Goal: Task Accomplishment & Management: Manage account settings

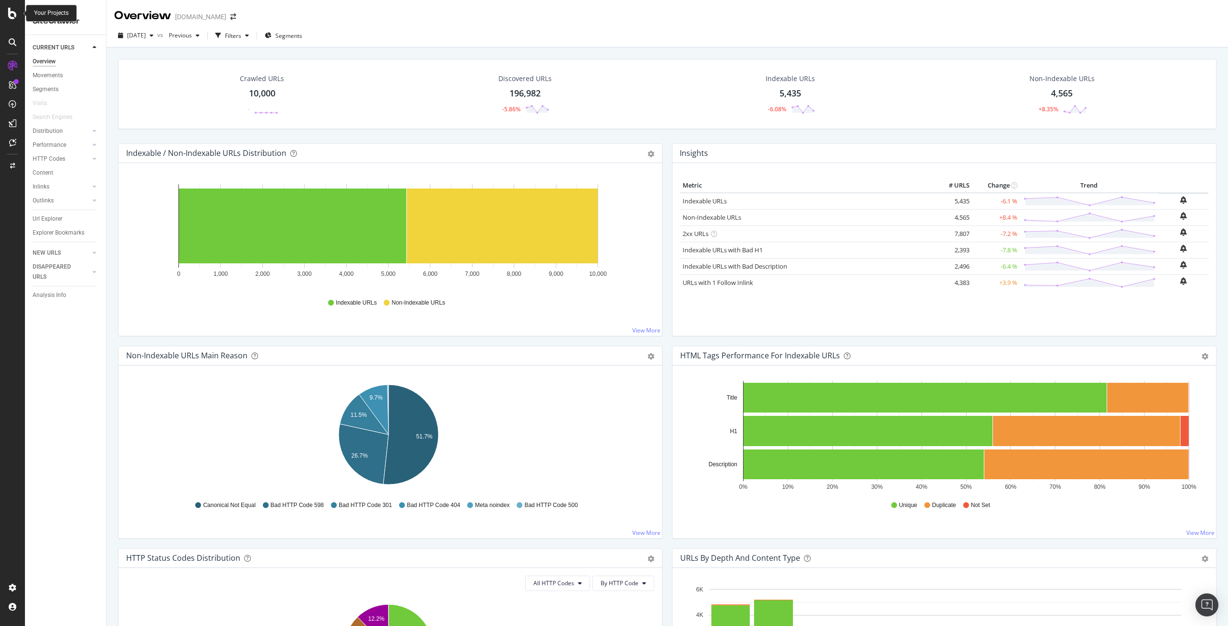
click at [10, 15] on icon at bounding box center [12, 14] width 9 height 12
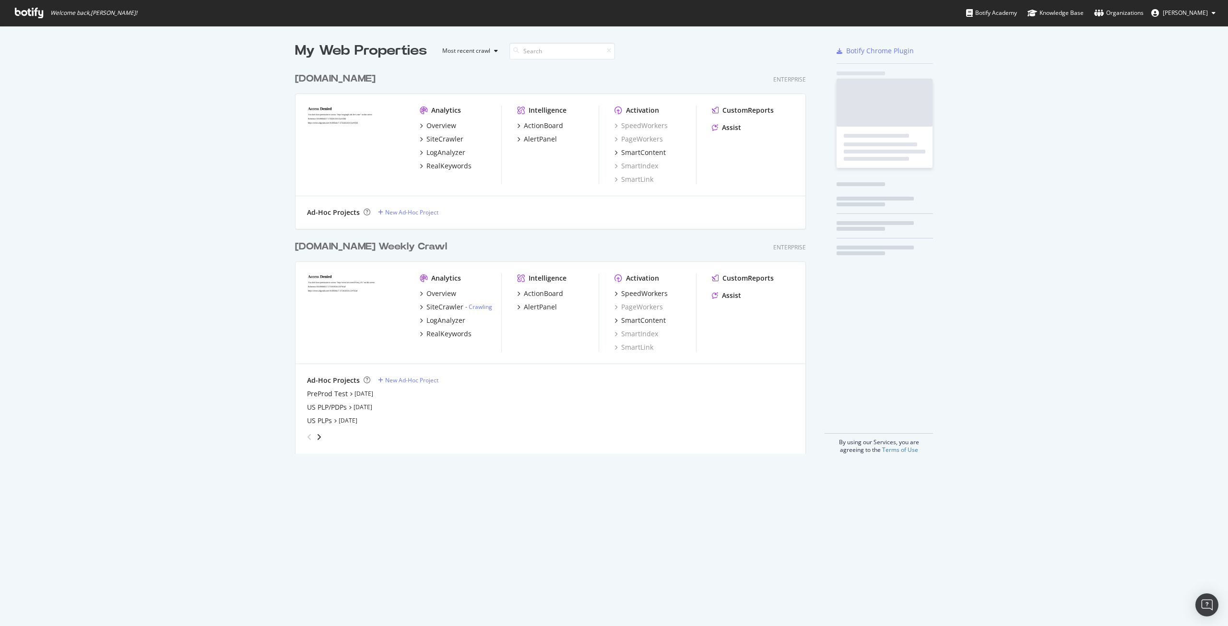
scroll to position [619, 1214]
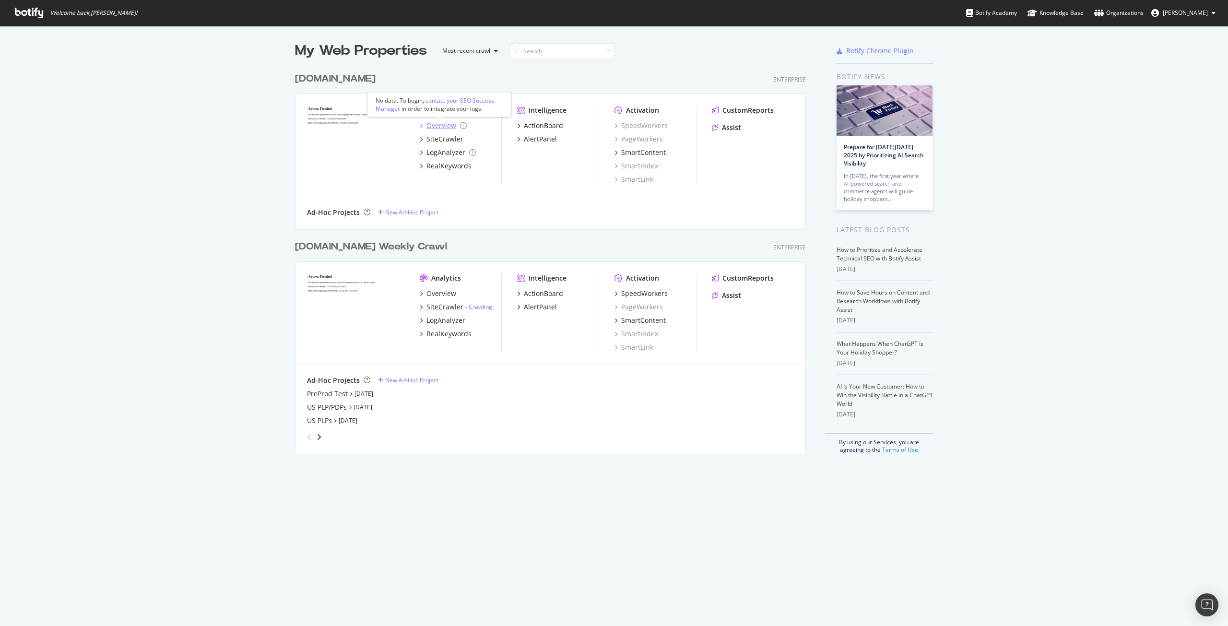
click at [455, 124] on div "Overview" at bounding box center [443, 126] width 47 height 10
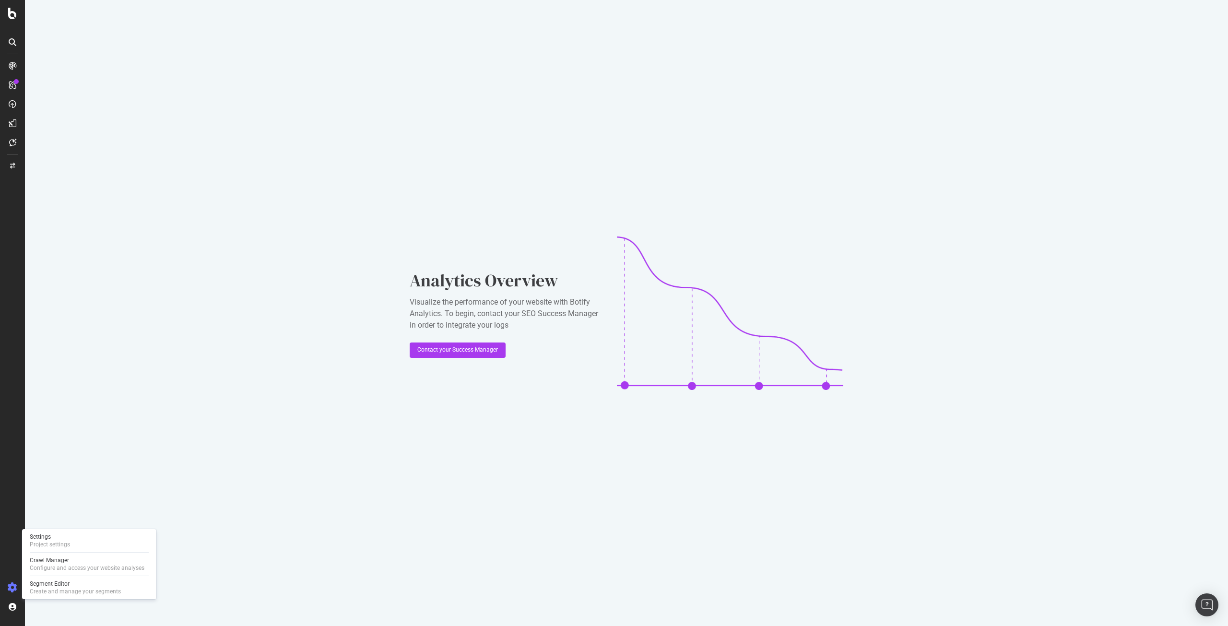
click at [12, 585] on icon at bounding box center [13, 588] width 10 height 10
click at [11, 590] on icon at bounding box center [13, 588] width 10 height 10
click at [8, 591] on icon at bounding box center [13, 588] width 10 height 10
click at [12, 590] on icon at bounding box center [13, 588] width 10 height 10
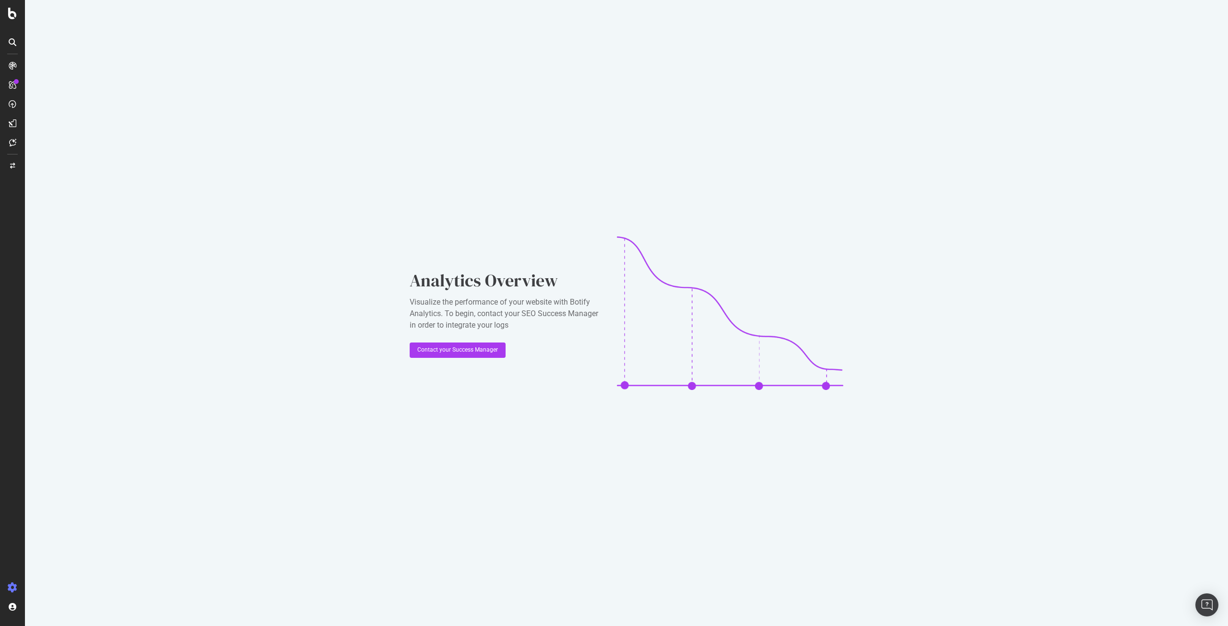
click at [12, 590] on icon at bounding box center [13, 588] width 10 height 10
click at [178, 538] on div "Analytics Overview Visualize the performance of your website with Botify Analyt…" at bounding box center [626, 313] width 1203 height 626
click at [17, 583] on icon at bounding box center [13, 588] width 10 height 10
click at [61, 539] on div "Settings" at bounding box center [50, 537] width 40 height 8
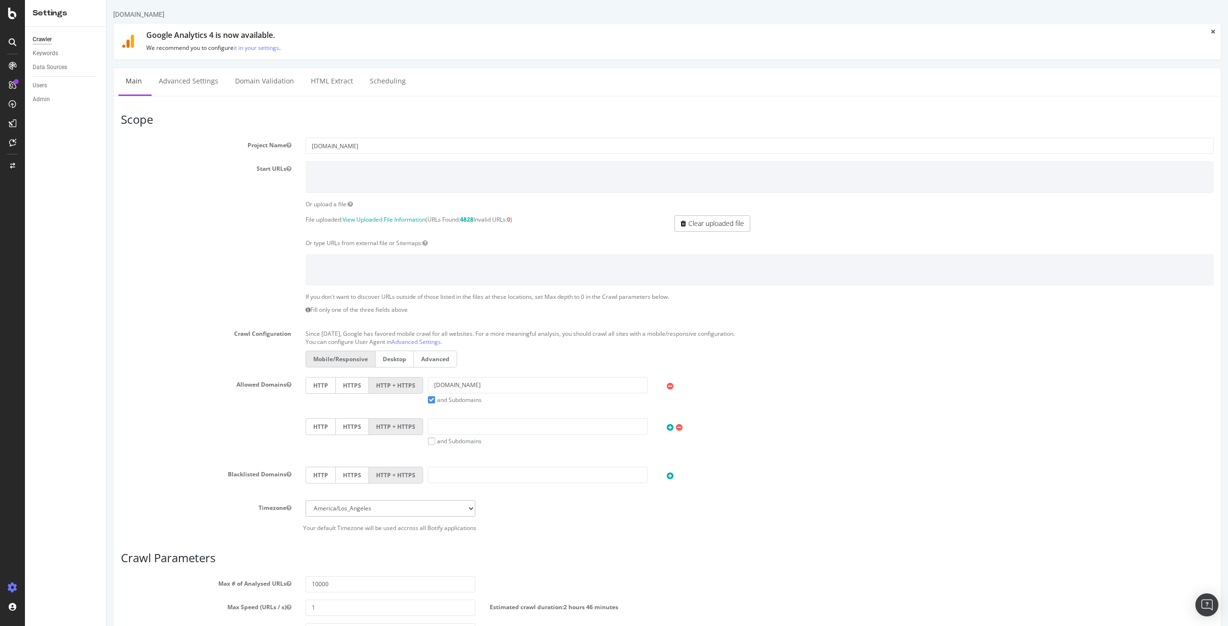
click at [12, 7] on div at bounding box center [12, 313] width 25 height 626
click at [12, 15] on icon at bounding box center [12, 14] width 9 height 12
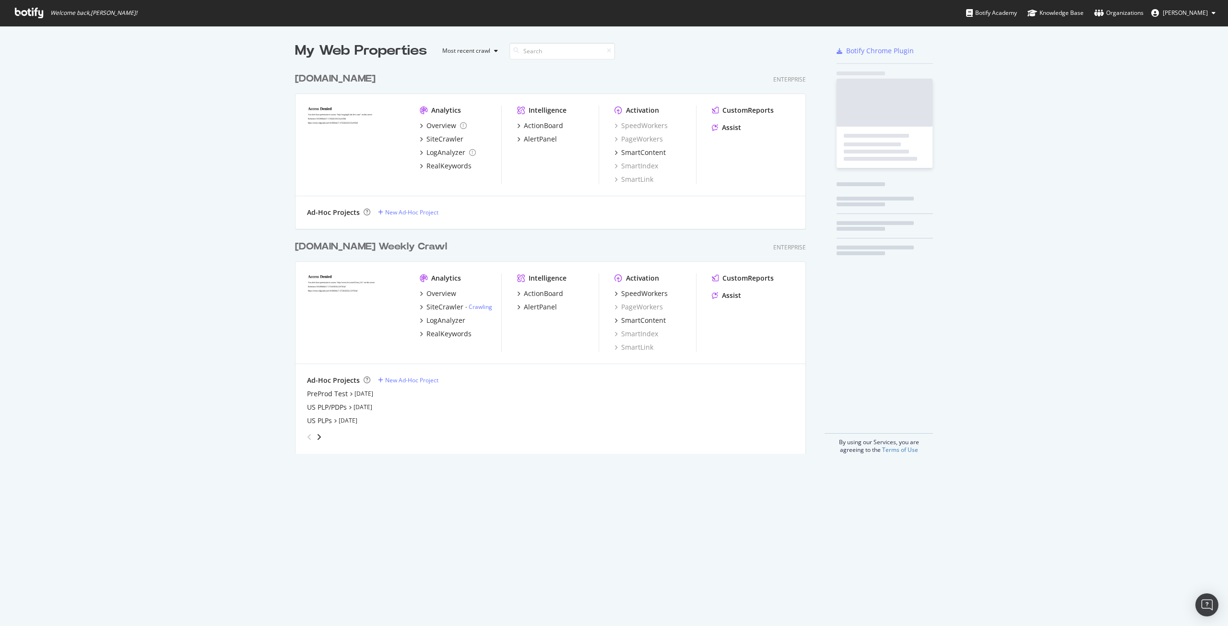
scroll to position [619, 1214]
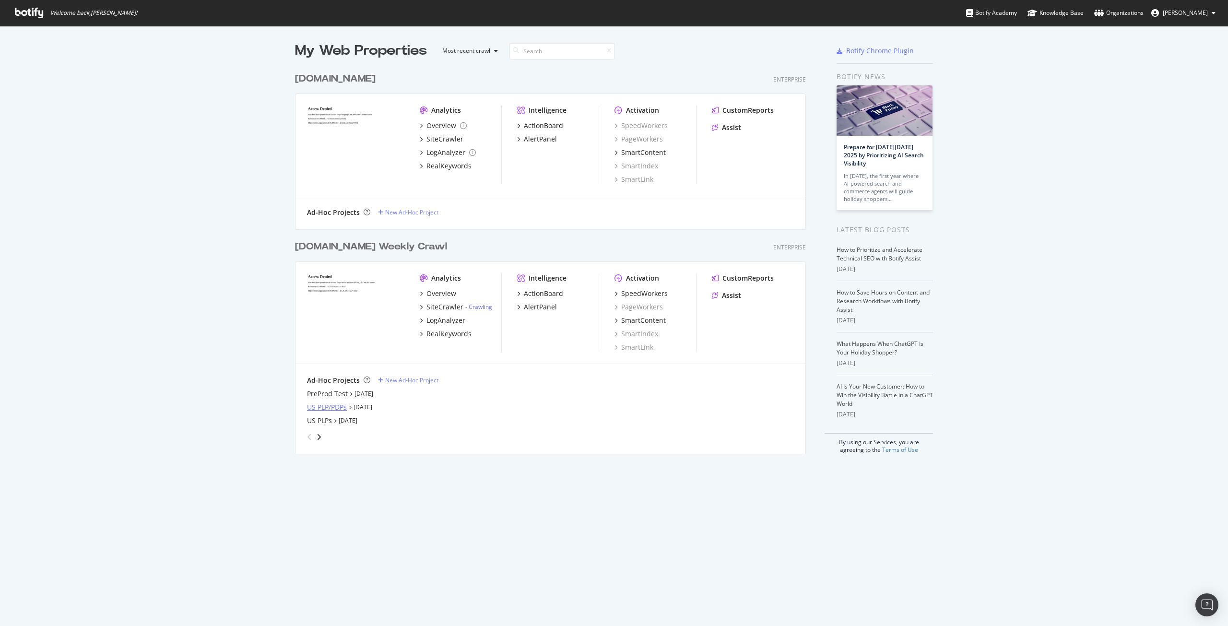
click at [320, 404] on div "US PLP/PDPs" at bounding box center [327, 407] width 40 height 10
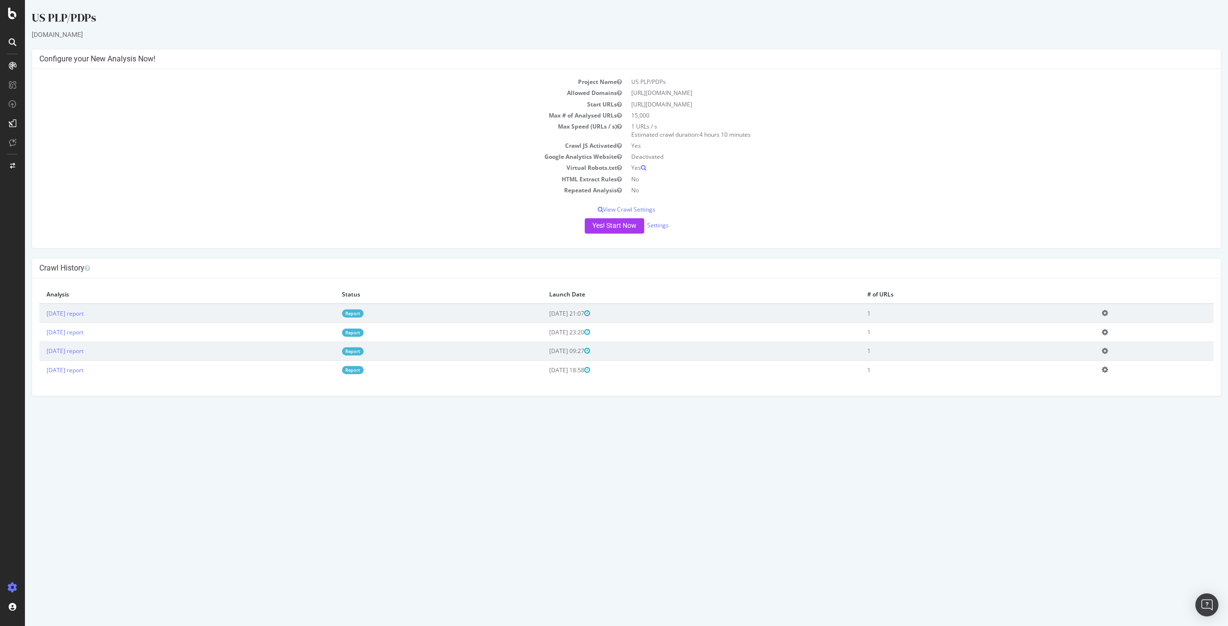
click at [1108, 313] on icon at bounding box center [1105, 312] width 6 height 7
click at [1074, 388] on div "× Close Delete Analysis ? Are you sure you want to delete the analysis "2025 Se…" at bounding box center [626, 337] width 1189 height 118
click at [64, 319] on td "2025 Sep. 23rd report" at bounding box center [186, 313] width 295 height 19
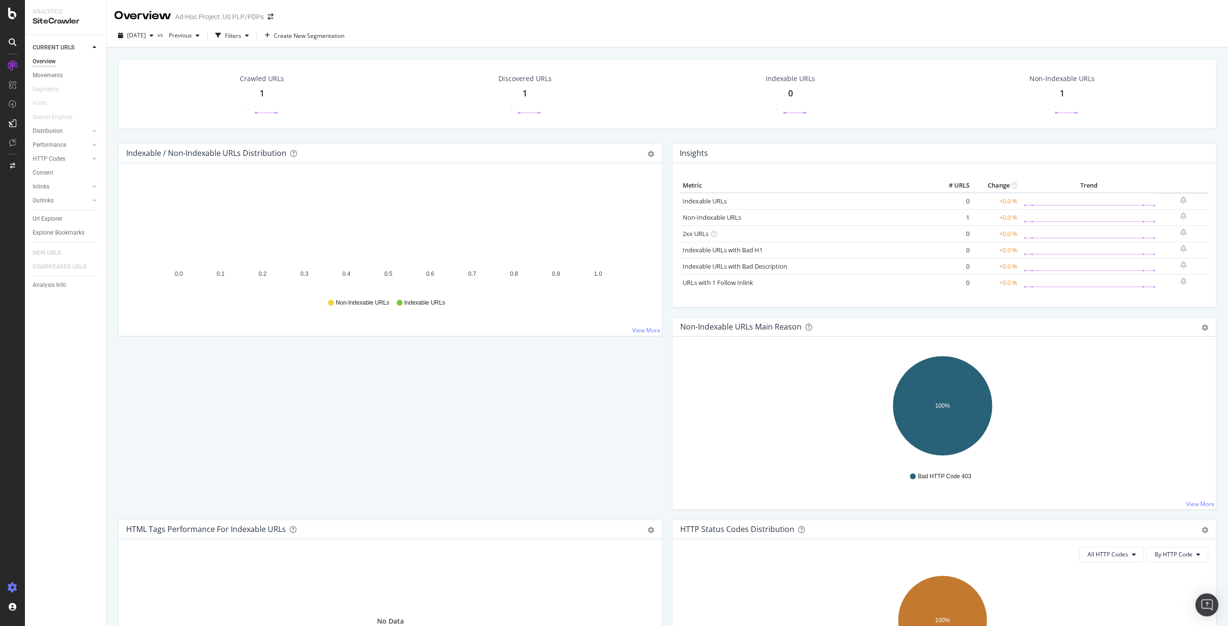
click at [15, 590] on icon at bounding box center [13, 588] width 10 height 10
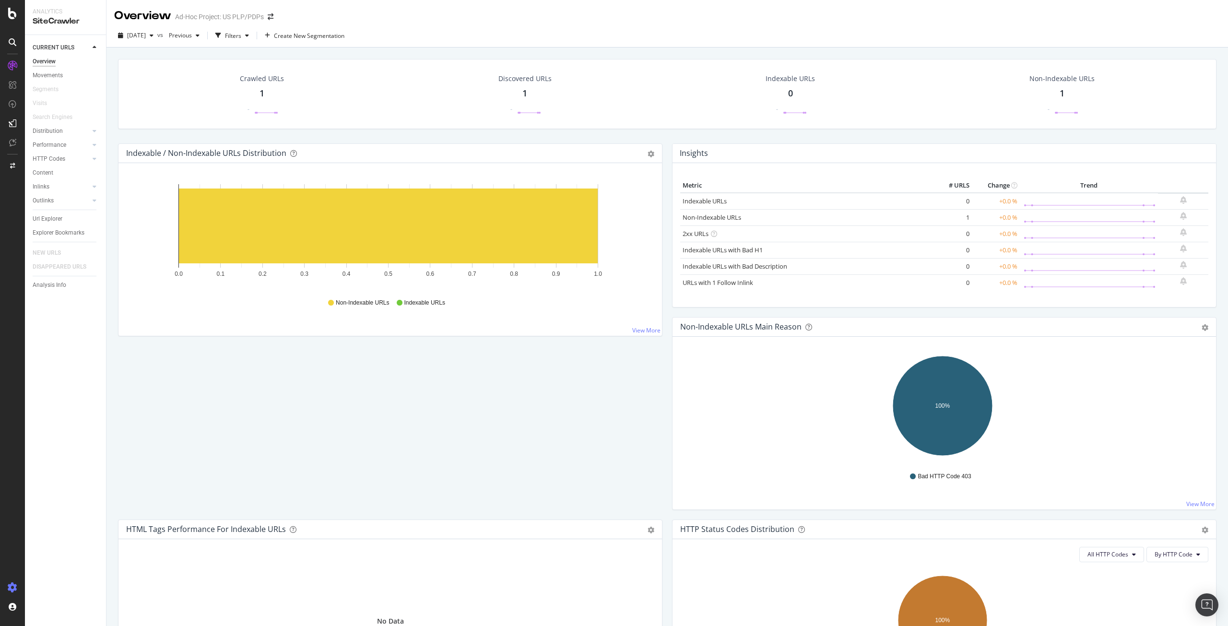
click at [15, 590] on icon at bounding box center [13, 588] width 10 height 10
click at [54, 551] on div "Settings Project settings Crawl Manager Configure and access your website analy…" at bounding box center [89, 564] width 134 height 70
click at [59, 541] on div "Project settings" at bounding box center [50, 545] width 40 height 8
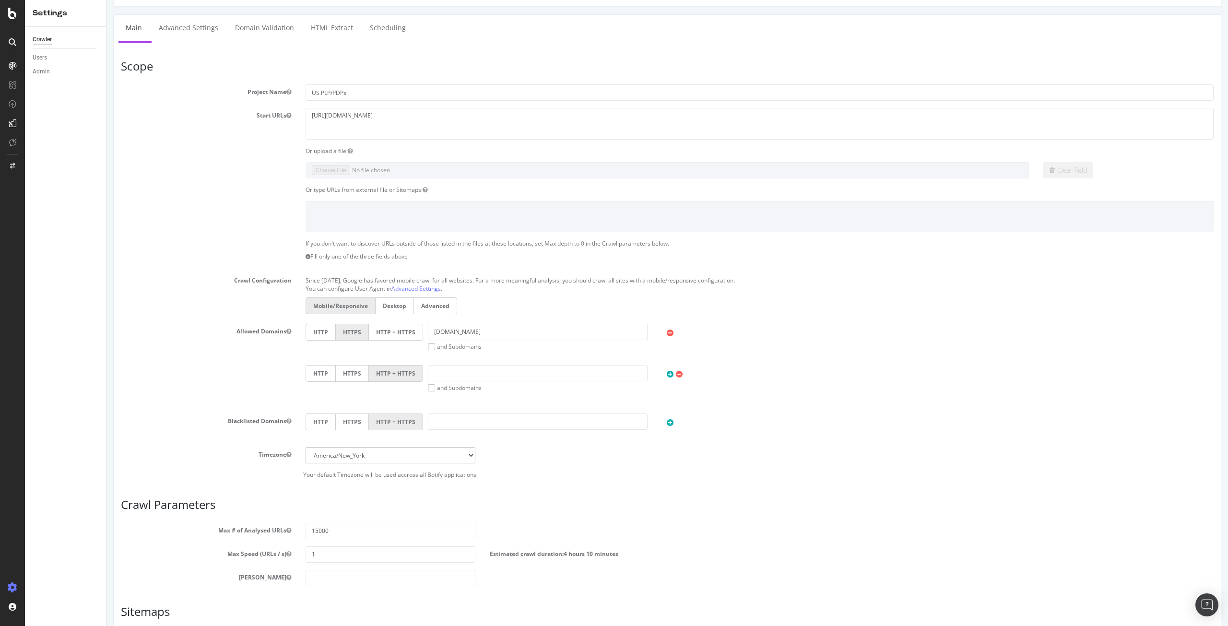
scroll to position [49, 0]
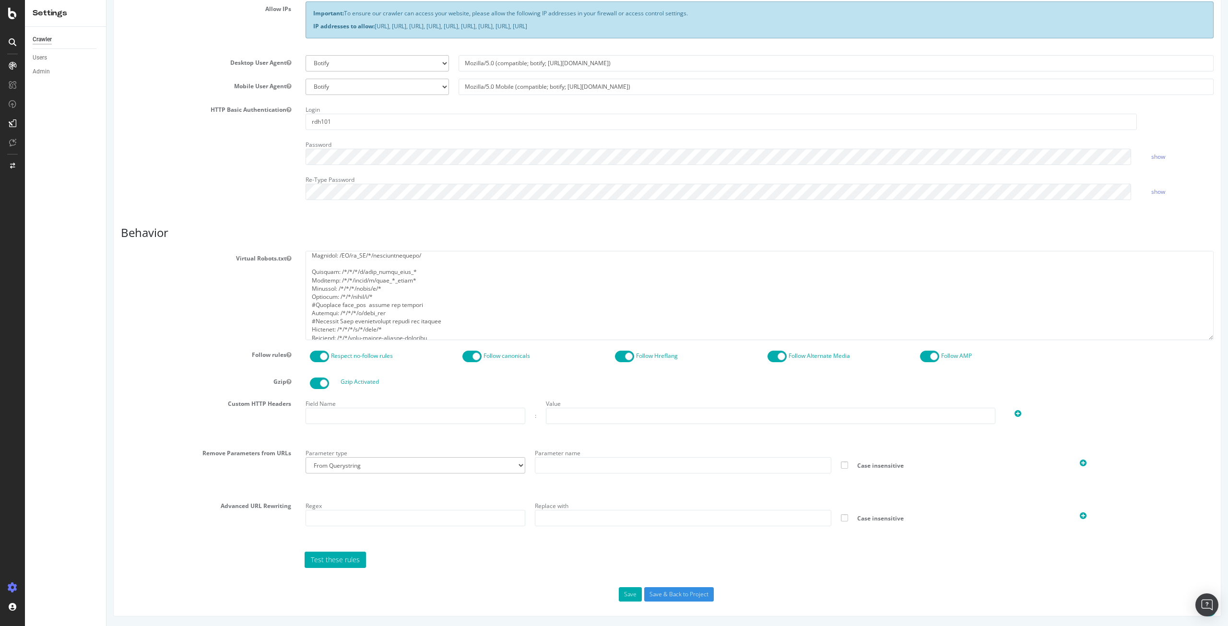
scroll to position [341, 0]
click at [490, 464] on select "From Querystring From Semicolon" at bounding box center [416, 465] width 220 height 16
click at [492, 440] on section "Virtual Robots.txt Follow rules Respect no-follow rules Follow canonicals Follo…" at bounding box center [667, 409] width 1093 height 317
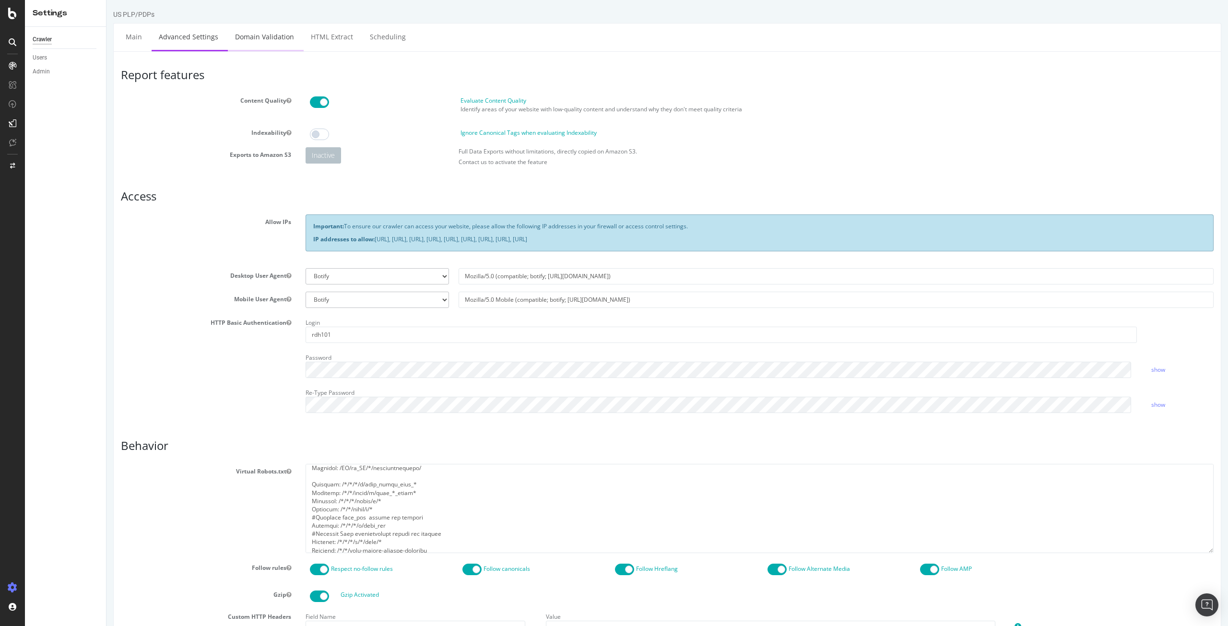
click at [236, 42] on link "Domain Validation" at bounding box center [264, 37] width 73 height 26
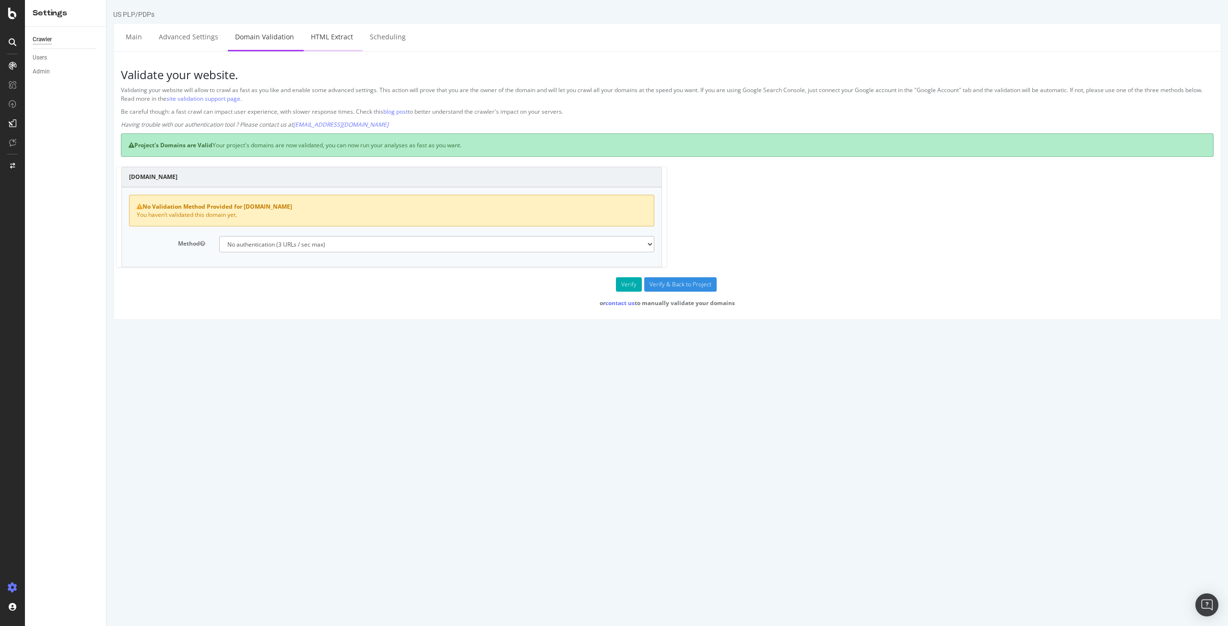
click at [320, 44] on link "HTML Extract" at bounding box center [332, 37] width 57 height 26
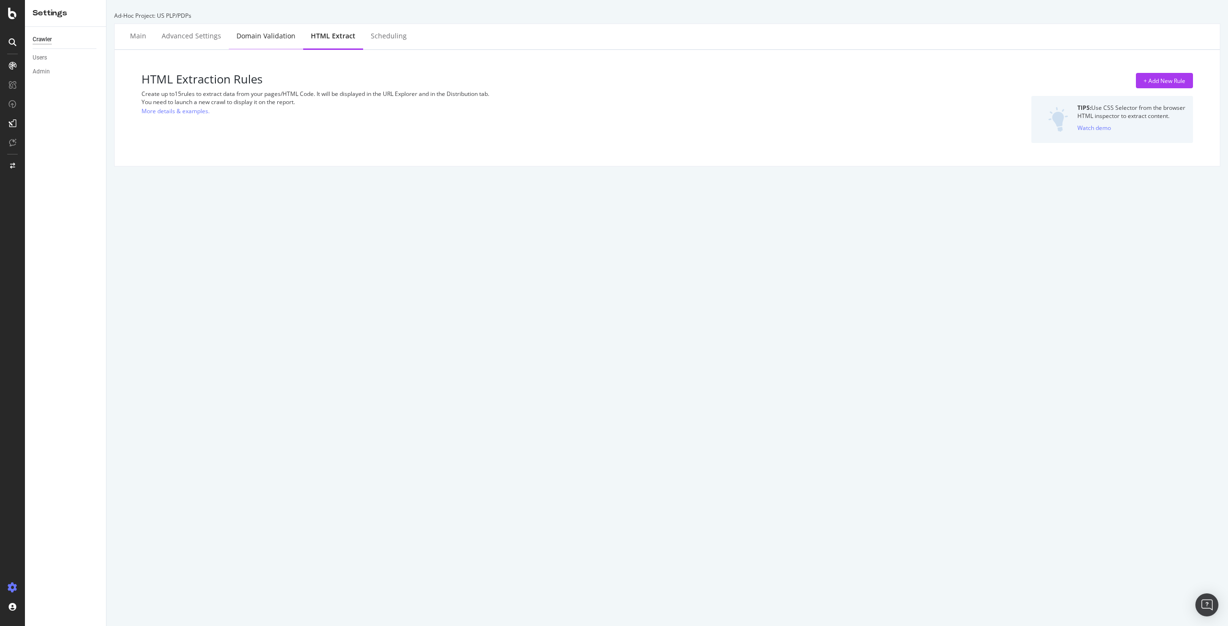
click at [250, 37] on div "Domain Validation" at bounding box center [265, 36] width 59 height 10
click at [192, 40] on div "Advanced Settings" at bounding box center [191, 36] width 59 height 10
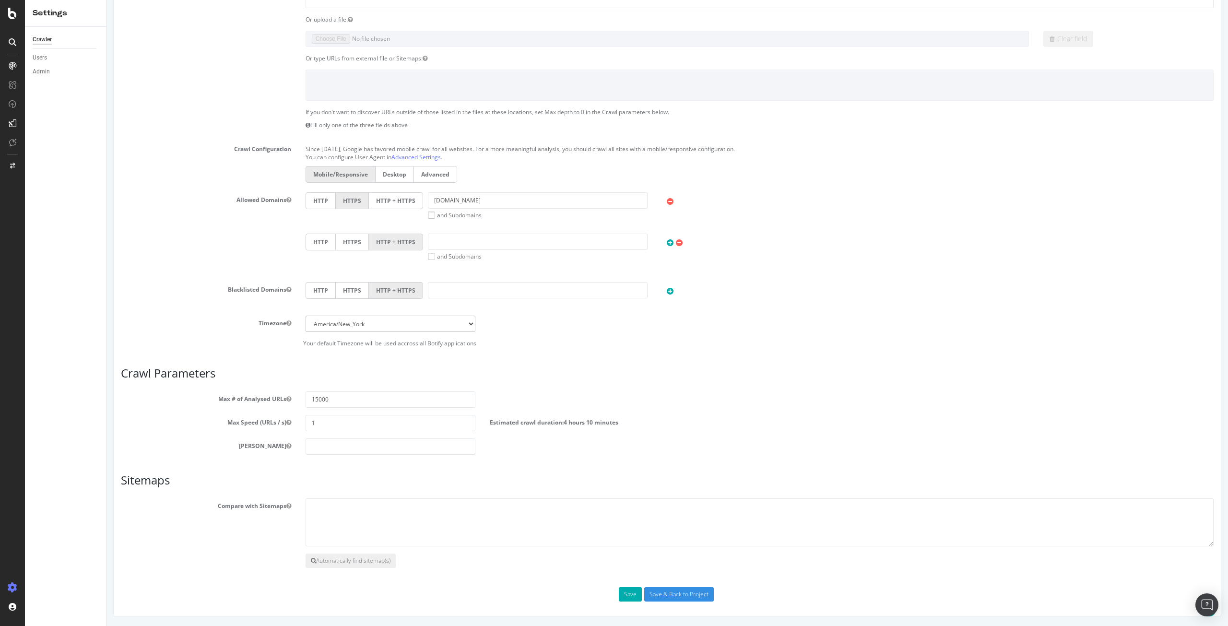
scroll to position [184, 0]
click at [367, 320] on select "Africa/Abidjan Africa/Accra Africa/Addis_Ababa Africa/Algiers Africa/Asmara Afr…" at bounding box center [391, 325] width 170 height 16
select select "GB"
click at [306, 317] on select "Africa/Abidjan Africa/Accra Africa/Addis_Ababa Africa/Algiers Africa/Asmara Afr…" at bounding box center [391, 325] width 170 height 16
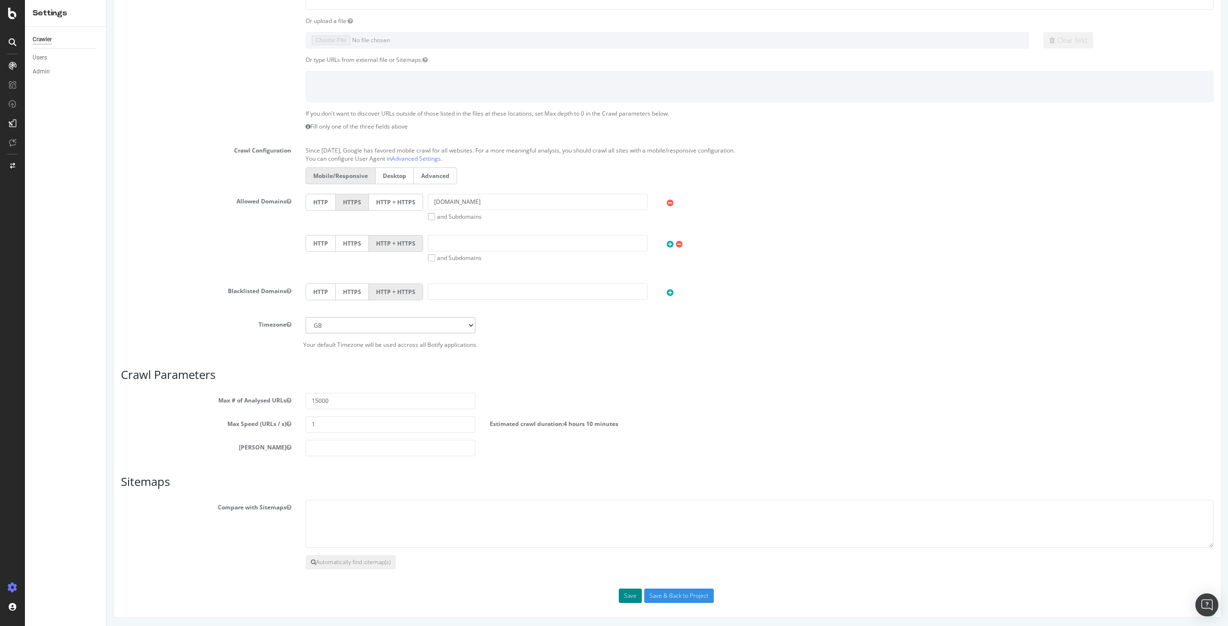
click at [623, 590] on button "Save" at bounding box center [630, 596] width 23 height 14
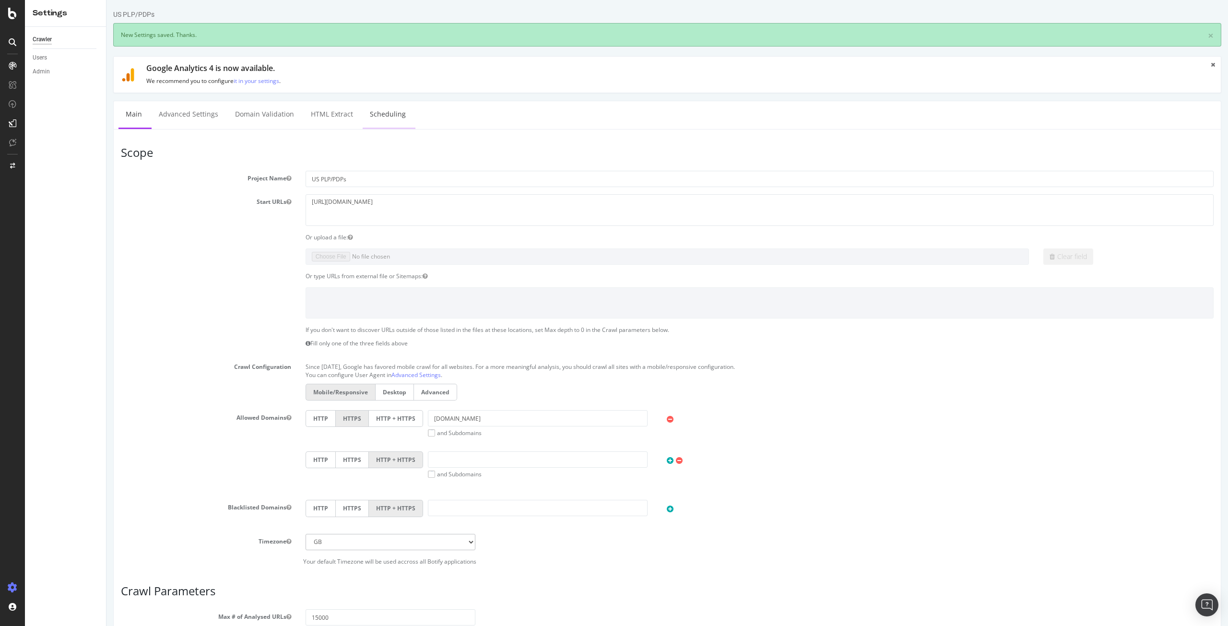
scroll to position [0, 0]
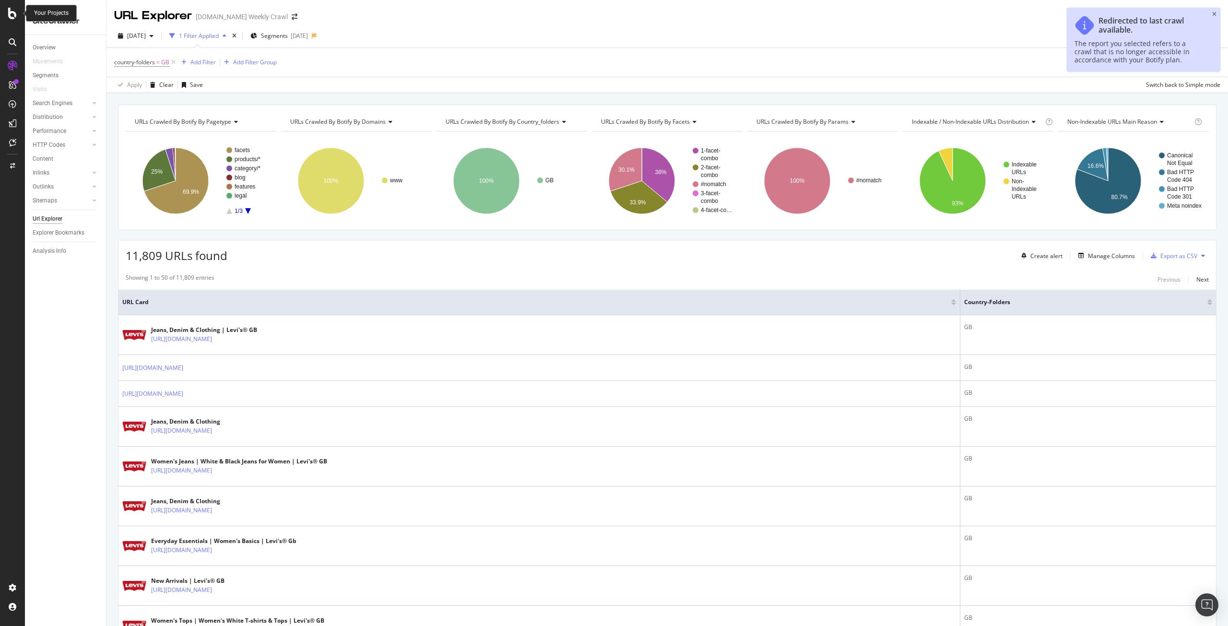
click at [16, 11] on icon at bounding box center [12, 14] width 9 height 12
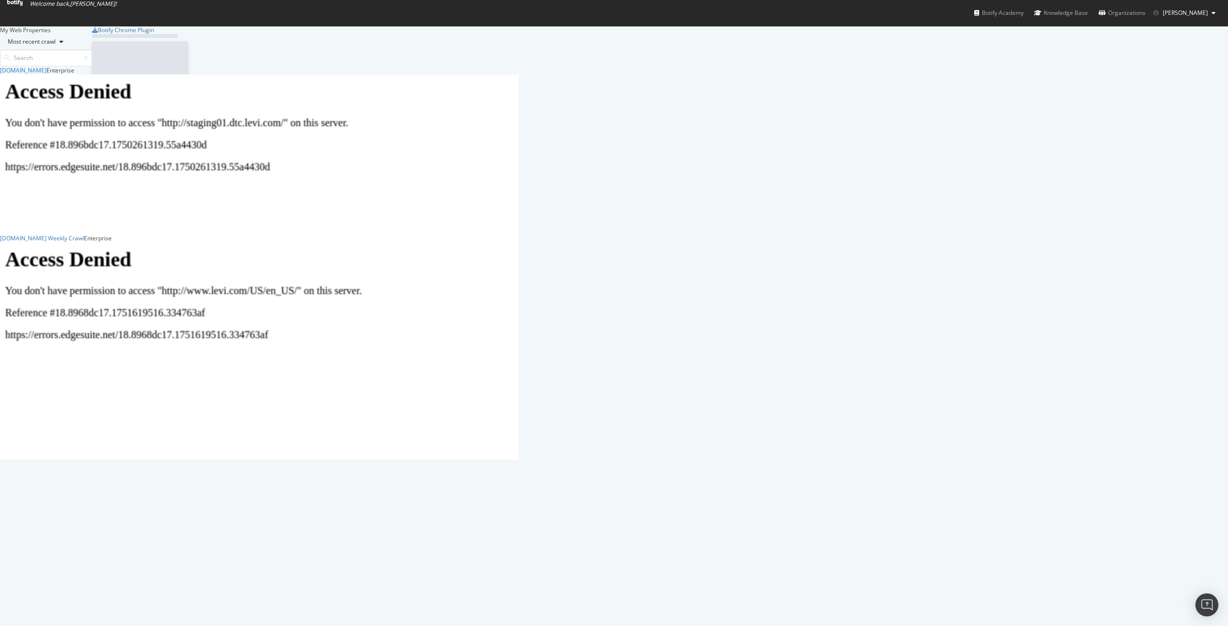
scroll to position [619, 1214]
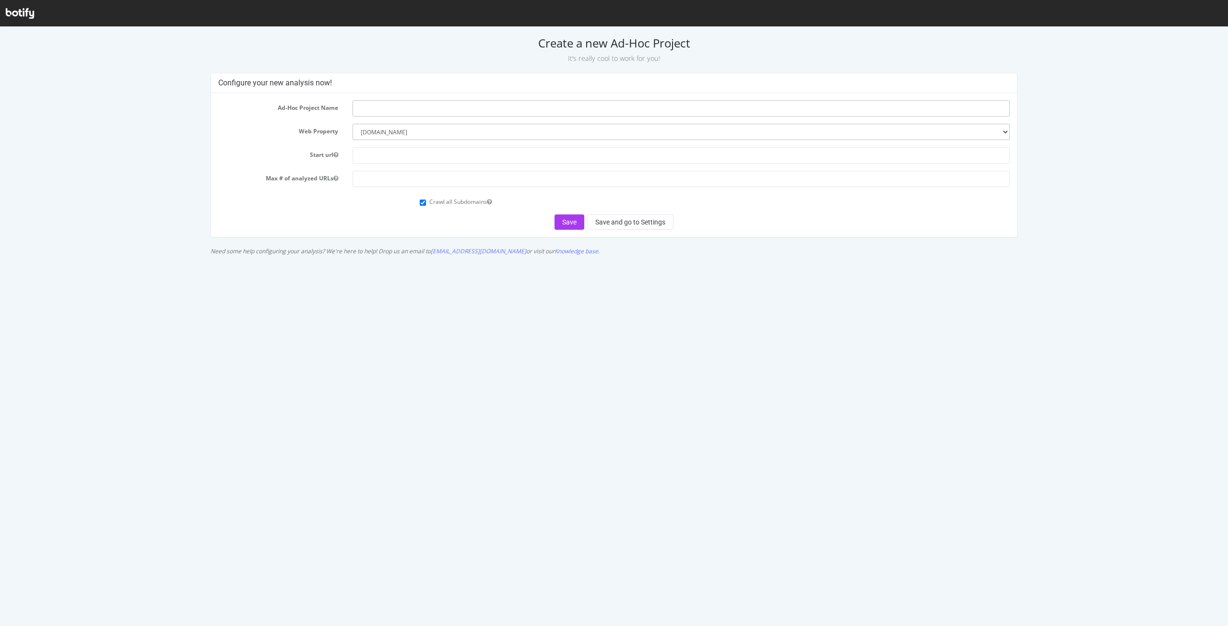
click at [423, 109] on input "text" at bounding box center [681, 108] width 657 height 16
type input "GB Staging07"
click at [368, 157] on input "text" at bounding box center [681, 155] width 657 height 16
paste input "aging07.dtc.levi.com/GB/en_GB/?aclskip=true"
drag, startPoint x: 491, startPoint y: 156, endPoint x: 446, endPoint y: 155, distance: 45.1
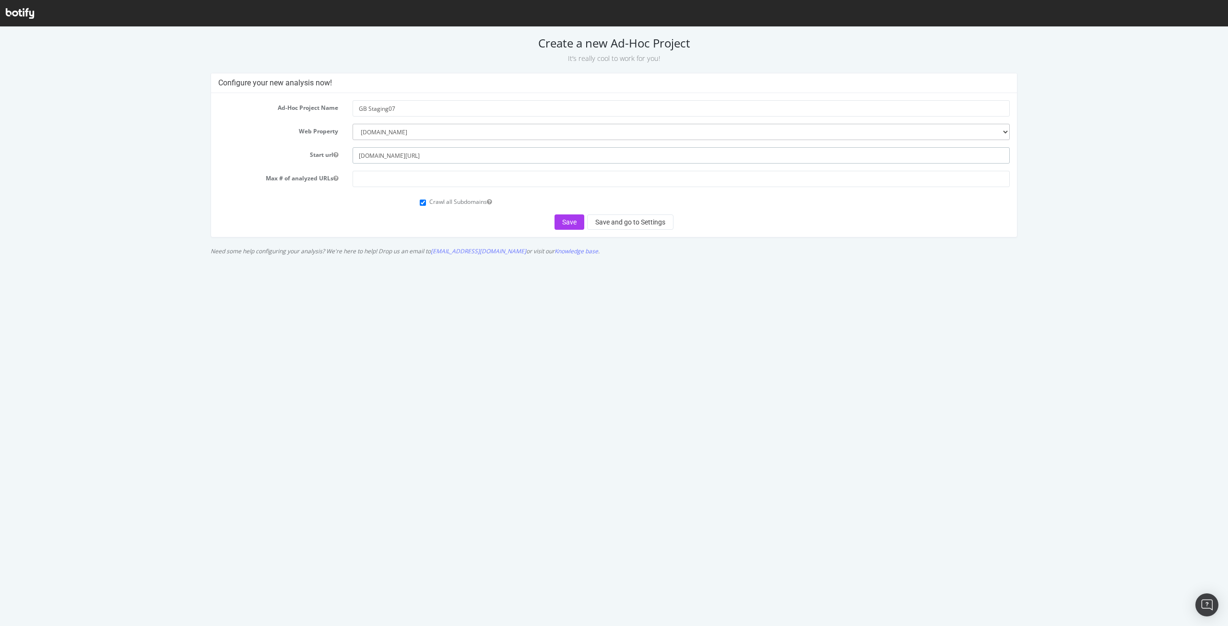
click at [446, 155] on input "aging07.dtc.levi.com/GB/en_GB/?aclskip=true" at bounding box center [681, 155] width 657 height 16
type input "aging07.dtc.levi.com/GB/en_GB/"
click at [606, 225] on button "Save and go to Settings" at bounding box center [630, 221] width 86 height 15
click at [407, 184] on input "number" at bounding box center [681, 179] width 657 height 16
type input "100000"
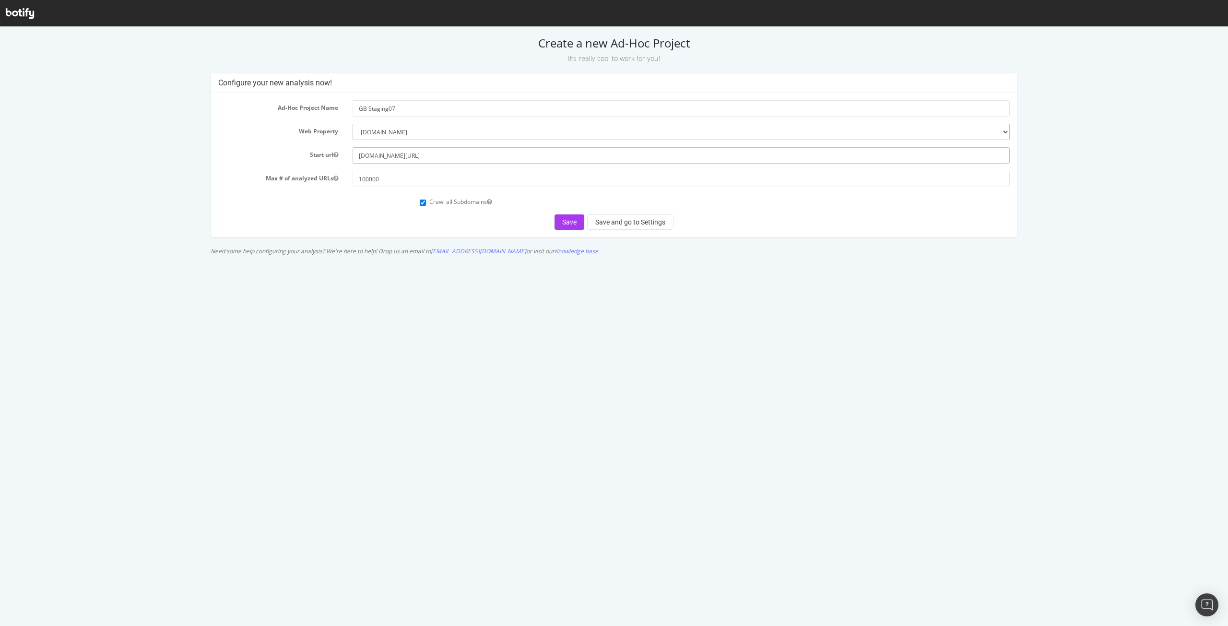
click at [357, 154] on input "aging07.dtc.levi.com/GB/en_GB/" at bounding box center [681, 155] width 657 height 16
drag, startPoint x: 460, startPoint y: 153, endPoint x: 264, endPoint y: 147, distance: 195.8
click at [264, 147] on form "Ad-Hoc Project Name GB Staging07 Web Property --------- Levi.com levipilot.com …" at bounding box center [613, 165] width 791 height 130
paste input "https://staging07.dtc.levi.com/GB/en_GB/clothing/men/sweaters-sweatshirts/c/lev…"
drag, startPoint x: 471, startPoint y: 156, endPoint x: 1015, endPoint y: 166, distance: 544.5
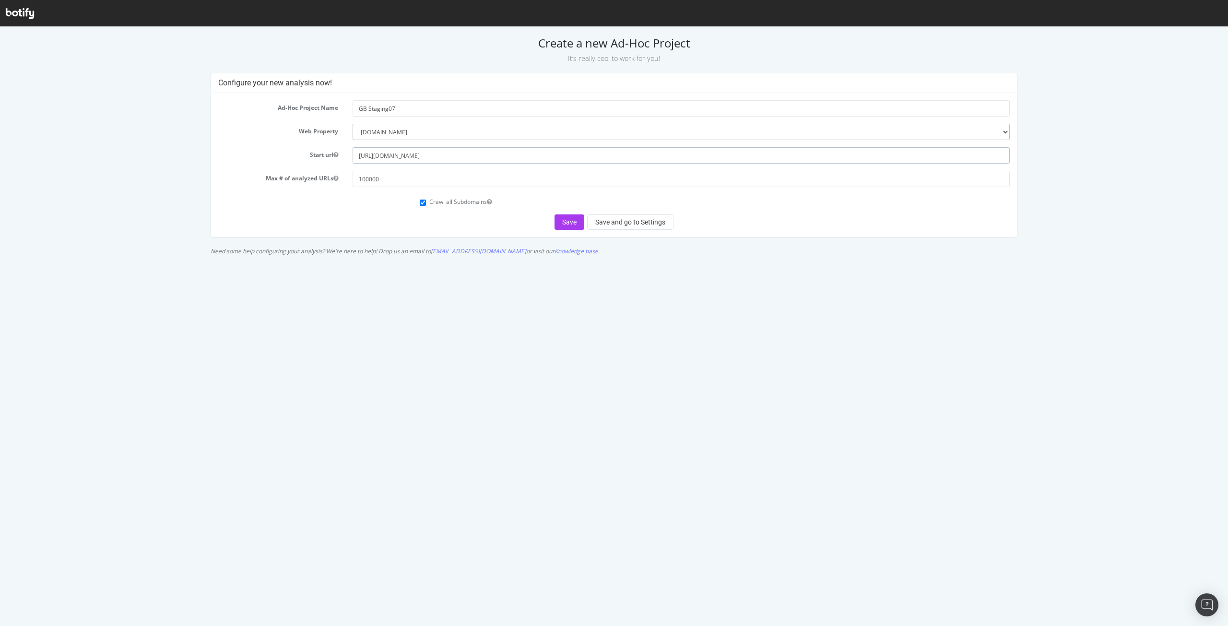
click at [1015, 166] on div "Ad-Hoc Project Name GB Staging07 Web Property --------- Levi.com levipilot.com …" at bounding box center [613, 165] width 805 height 144
type input "[URL][DOMAIN_NAME]"
click at [368, 178] on input "100000" at bounding box center [681, 179] width 657 height 16
click at [563, 221] on button "Save" at bounding box center [569, 221] width 30 height 15
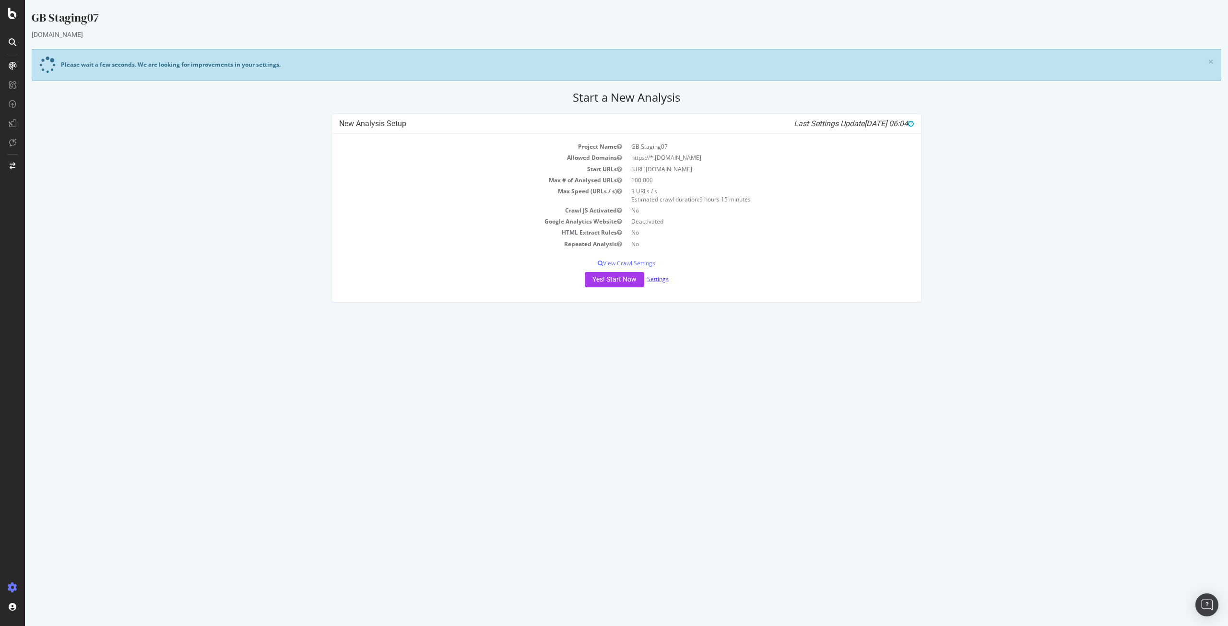
click at [660, 280] on link "Settings" at bounding box center [658, 279] width 22 height 8
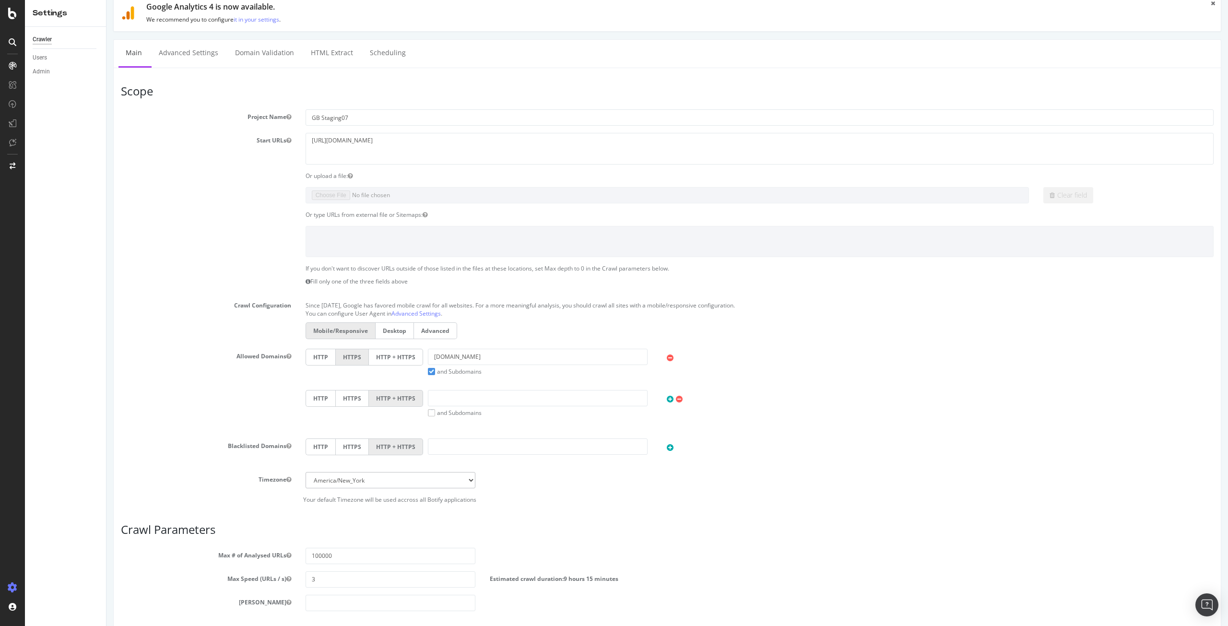
scroll to position [70, 0]
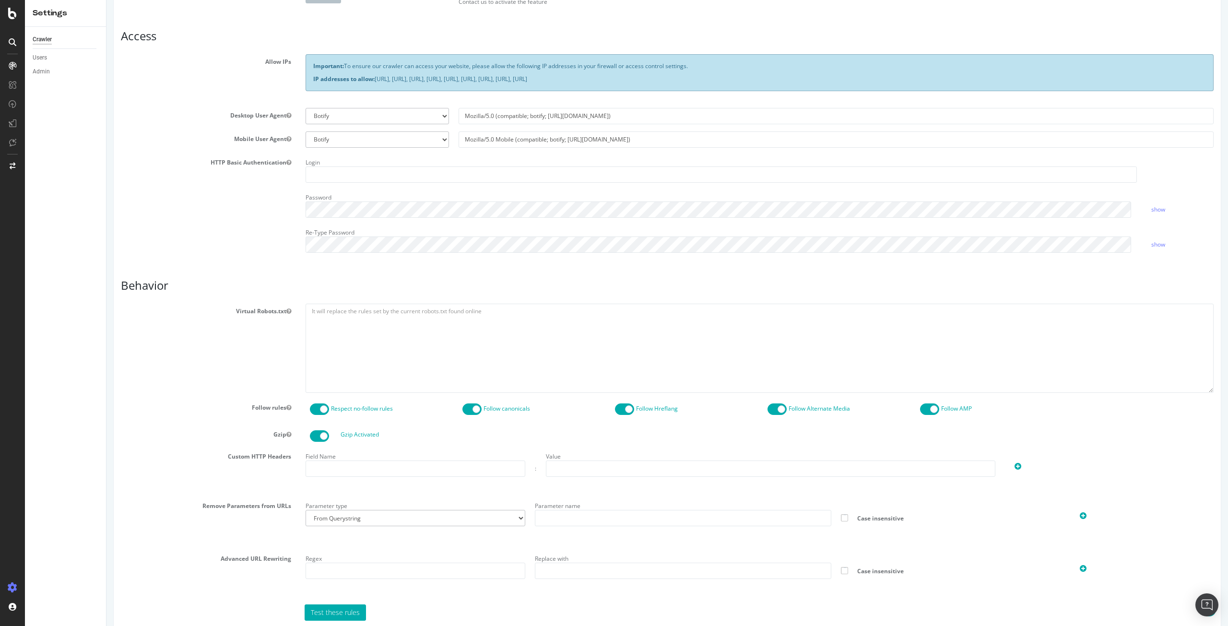
scroll to position [161, 0]
type input "rdh101"
click at [360, 319] on textarea at bounding box center [760, 347] width 908 height 89
paste textarea "#For all robots User-agent: * #Allow critical path files Allow: *.js Allow: *.c…"
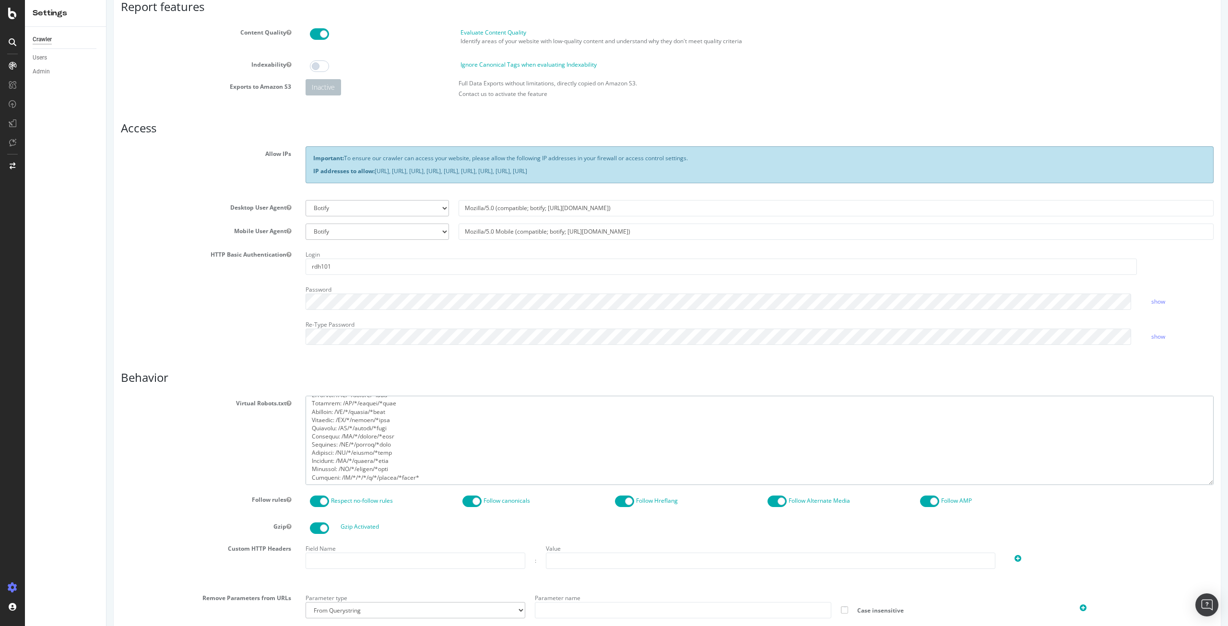
scroll to position [0, 0]
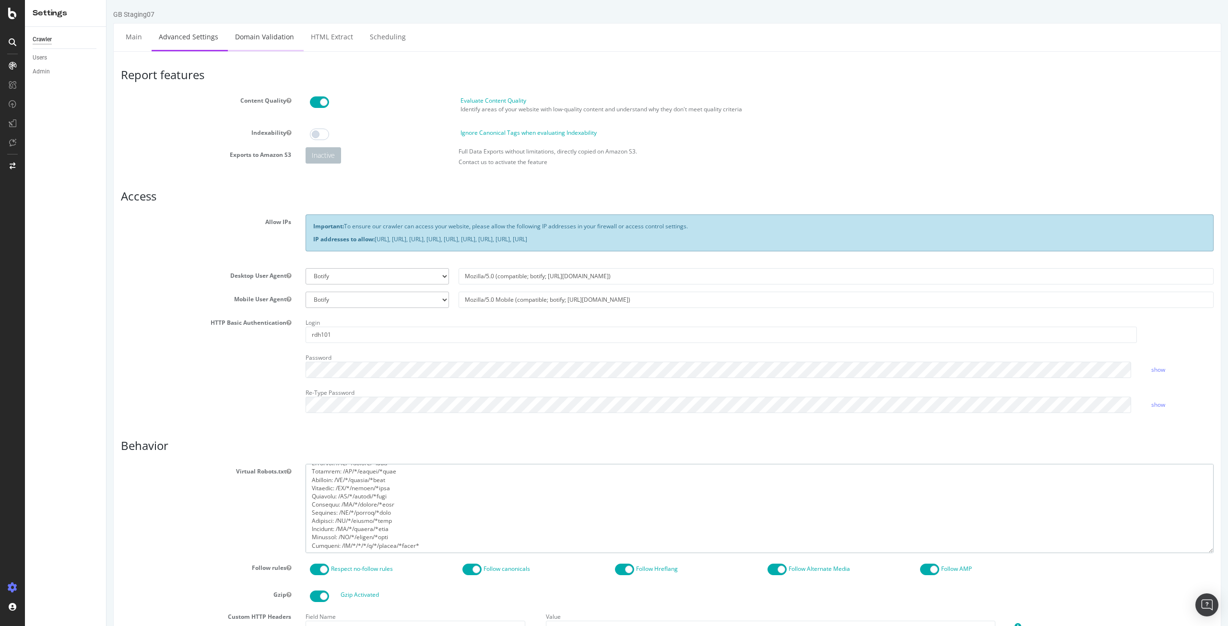
type textarea "#For all robots User-agent: * #Allow critical path files Allow: *.js Allow: *.c…"
click at [282, 38] on link "Domain Validation" at bounding box center [264, 37] width 73 height 26
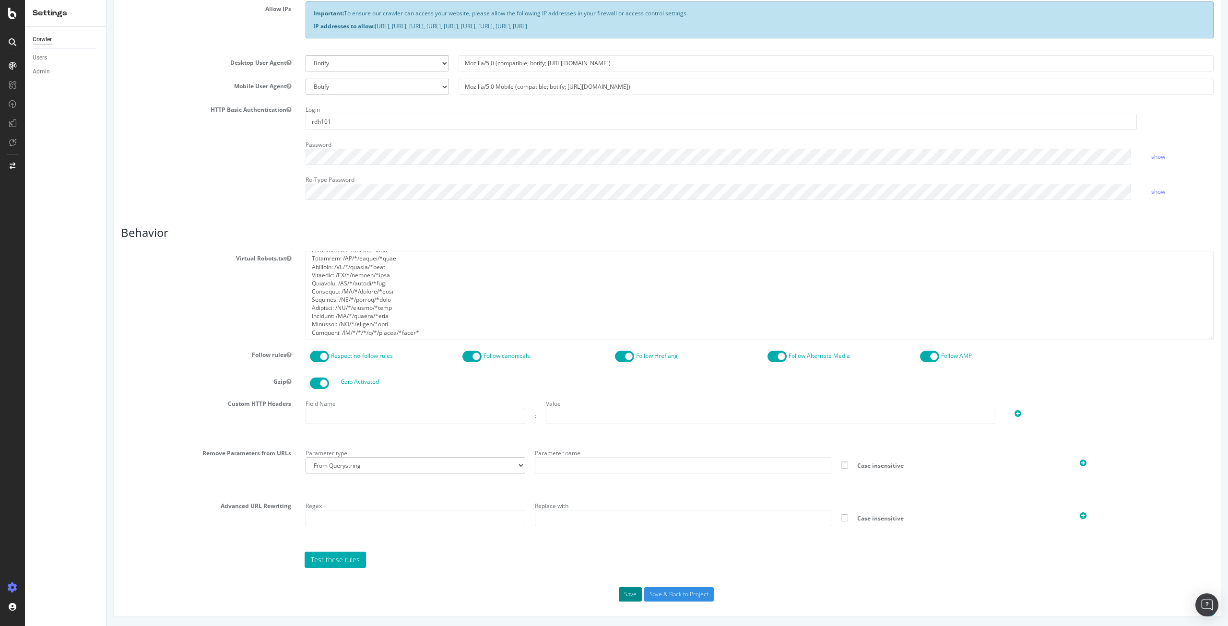
click at [625, 595] on button "Save" at bounding box center [630, 594] width 23 height 14
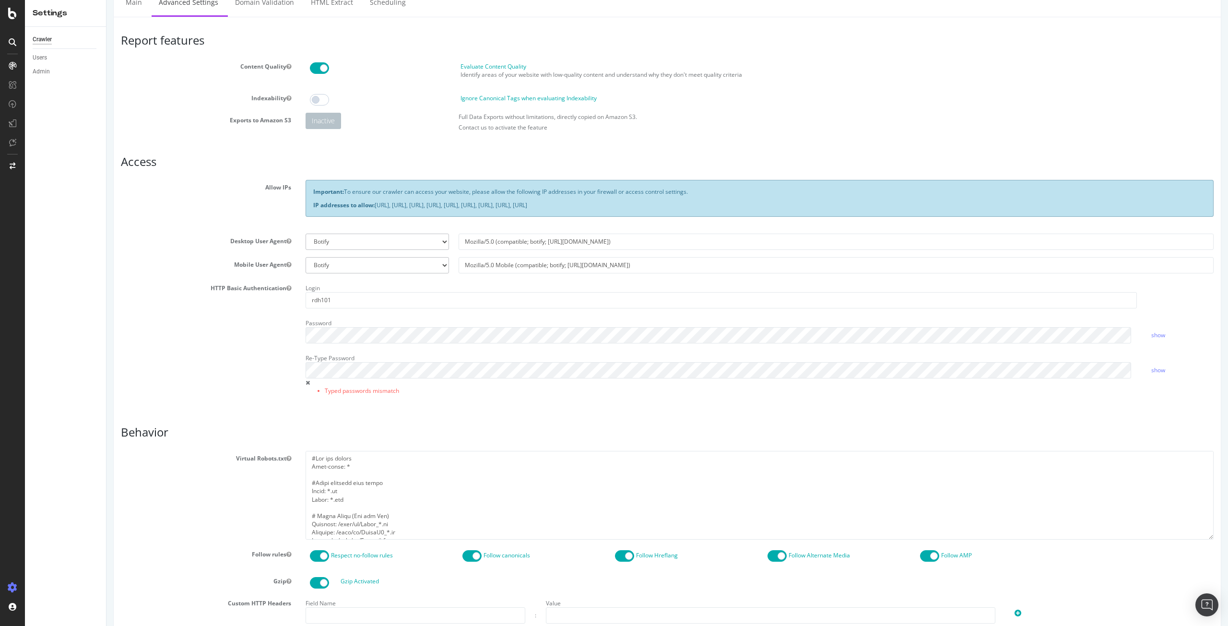
scroll to position [68, 0]
click at [1155, 335] on link "show" at bounding box center [1158, 334] width 14 height 8
click at [261, 335] on div "HTTP Basic Authentication Login rdh101 Password hide Re-Type Password Typed pas…" at bounding box center [667, 343] width 1107 height 127
click at [226, 354] on div "HTTP Basic Authentication Login rdh101 Password hide Re-Type Password Typed pas…" at bounding box center [667, 343] width 1107 height 127
click at [442, 405] on div "Login rdh101 Password hide Re-Type Password Typed passwords mismatch show" at bounding box center [759, 343] width 922 height 127
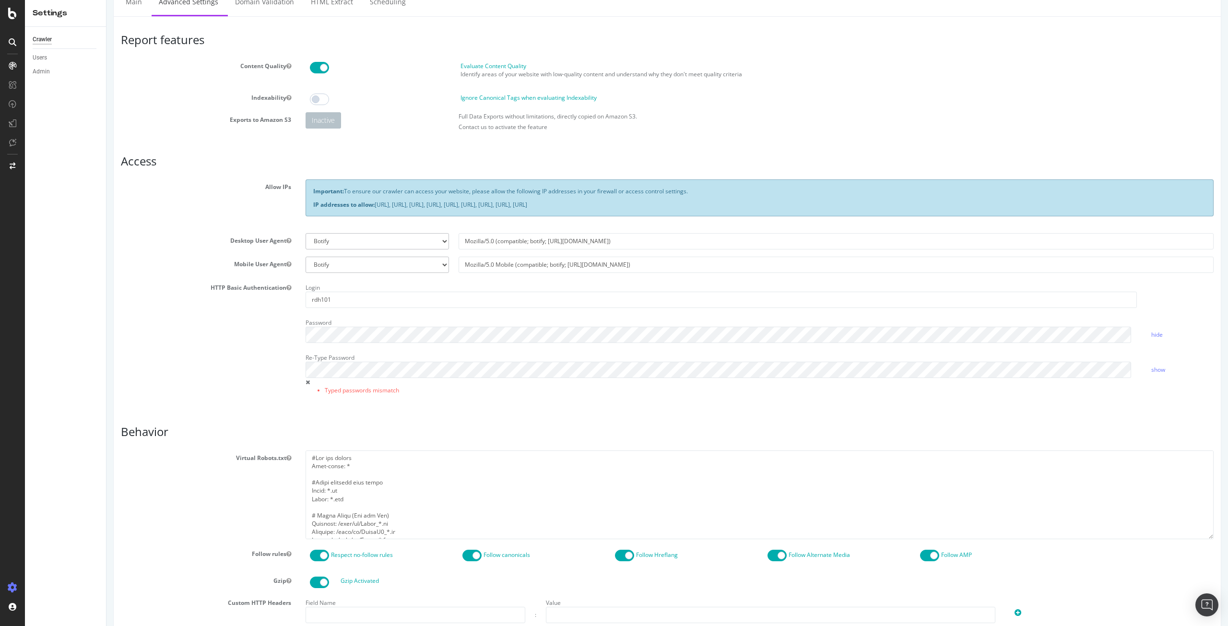
scroll to position [0, 0]
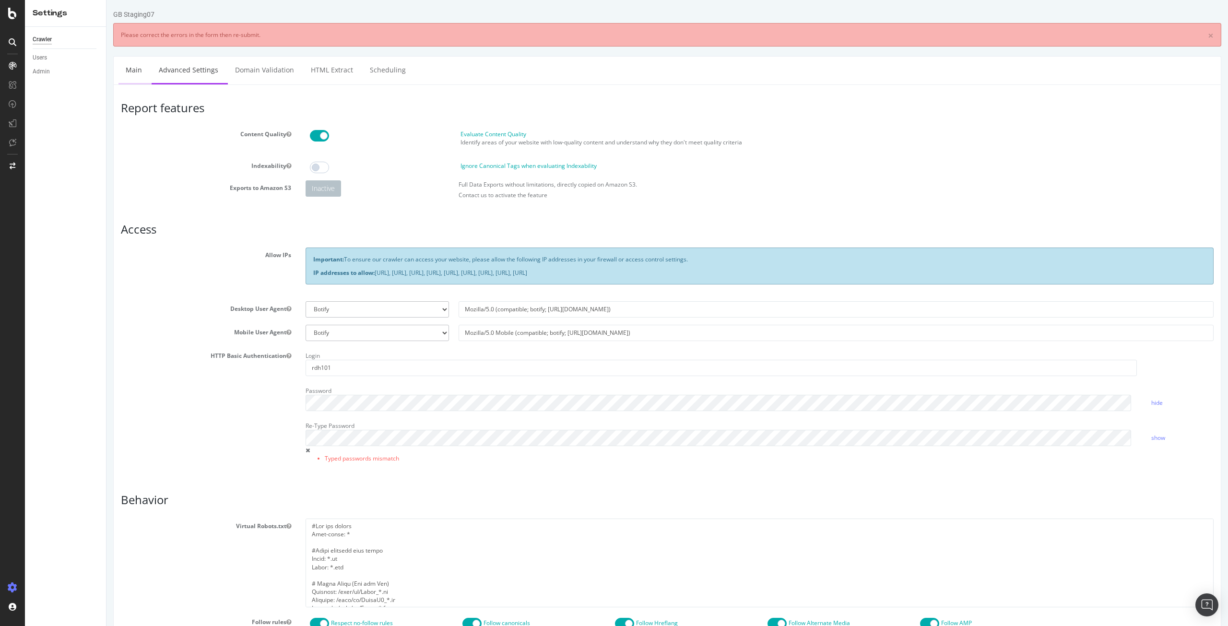
click at [138, 72] on link "Main" at bounding box center [133, 70] width 31 height 26
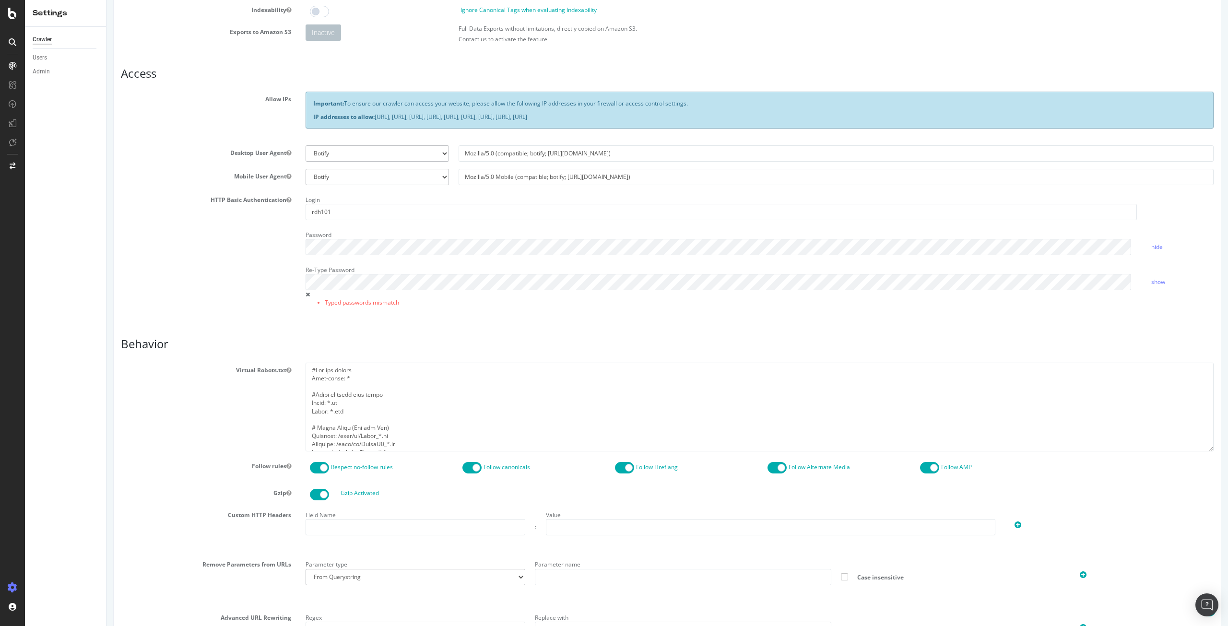
scroll to position [152, 0]
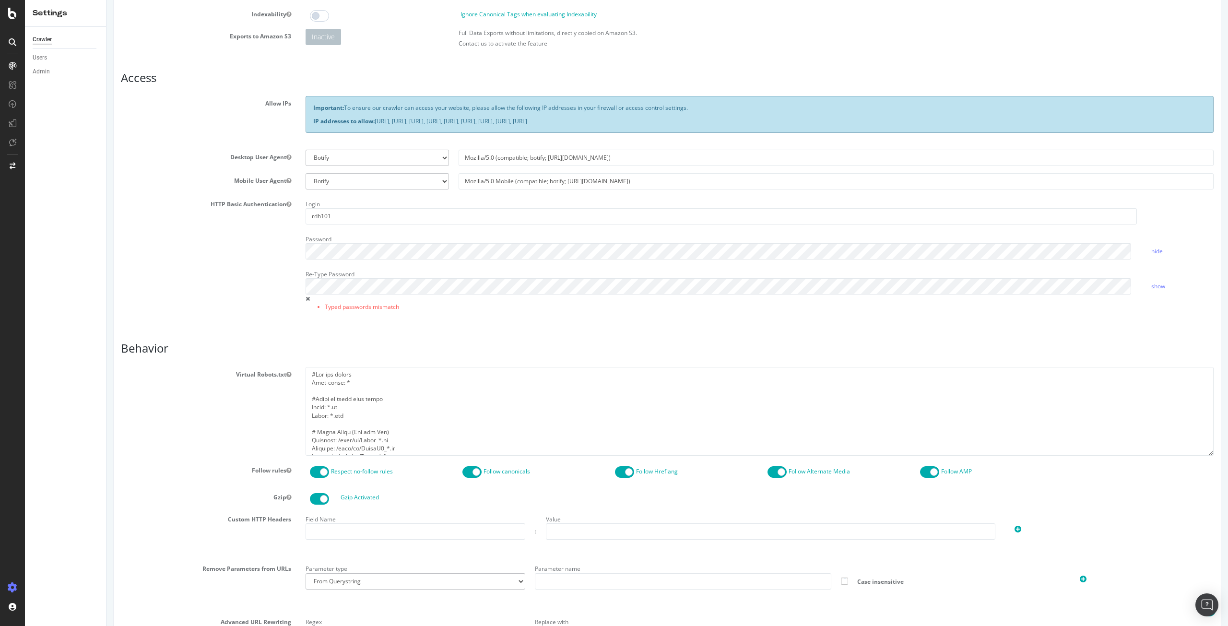
click at [509, 303] on li "Typed passwords mismatch" at bounding box center [731, 307] width 812 height 8
click at [290, 246] on div "HTTP Basic Authentication Login rdh101 Password hide Re-Type Password Typed pas…" at bounding box center [667, 260] width 1107 height 127
click at [205, 298] on div "HTTP Basic Authentication Login rdh101 Password hide Re-Type Password Typed pas…" at bounding box center [667, 260] width 1107 height 127
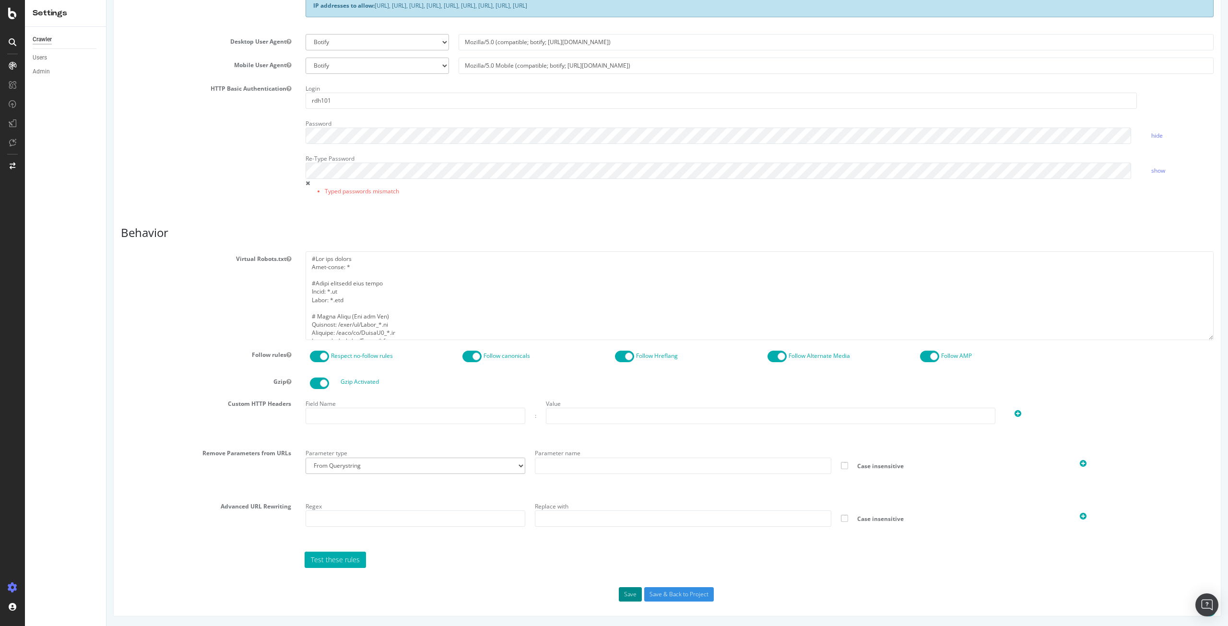
click at [620, 596] on button "Save" at bounding box center [630, 594] width 23 height 14
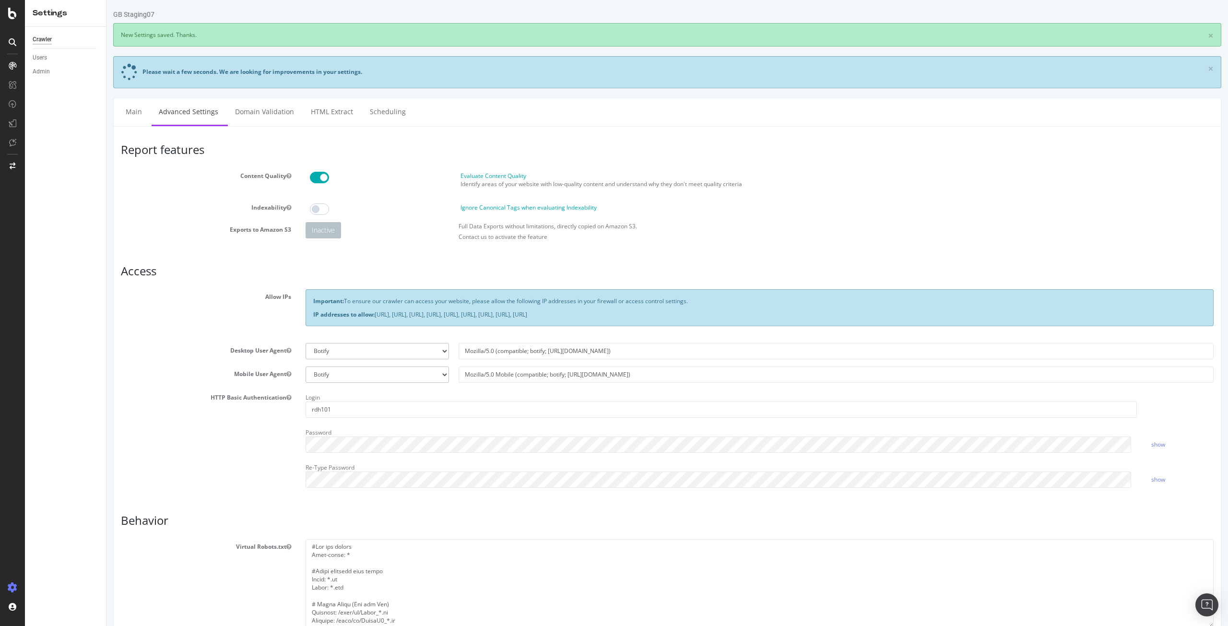
scroll to position [0, 0]
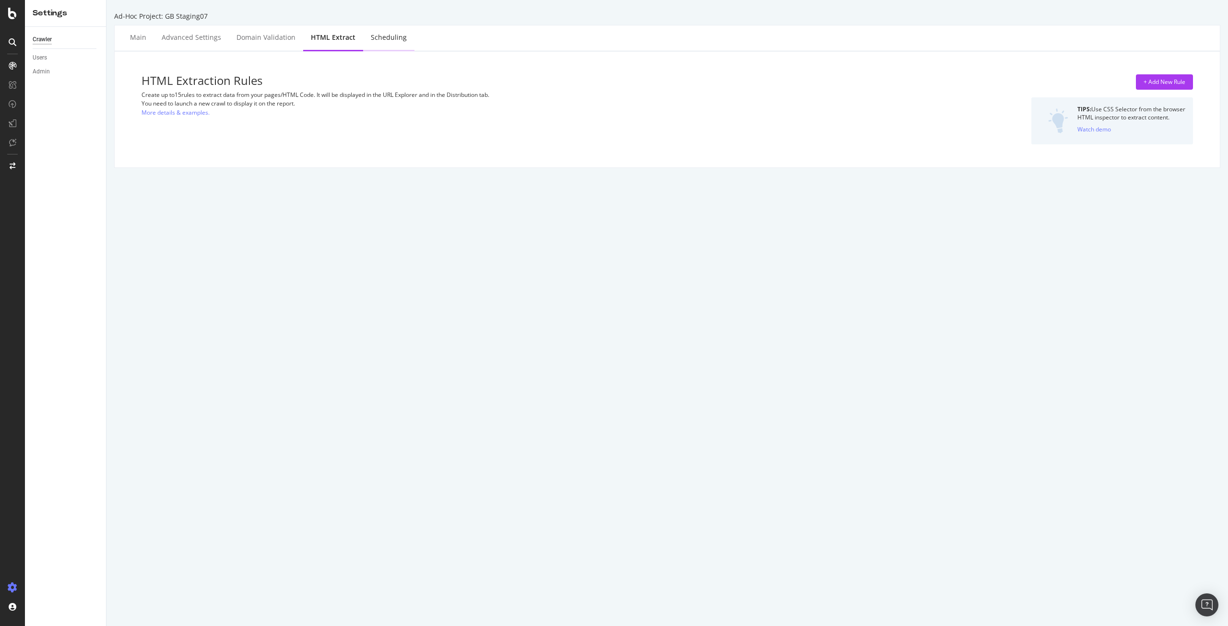
click at [390, 34] on div "Scheduling" at bounding box center [389, 38] width 36 height 10
click at [263, 42] on div "Domain Validation" at bounding box center [266, 38] width 74 height 26
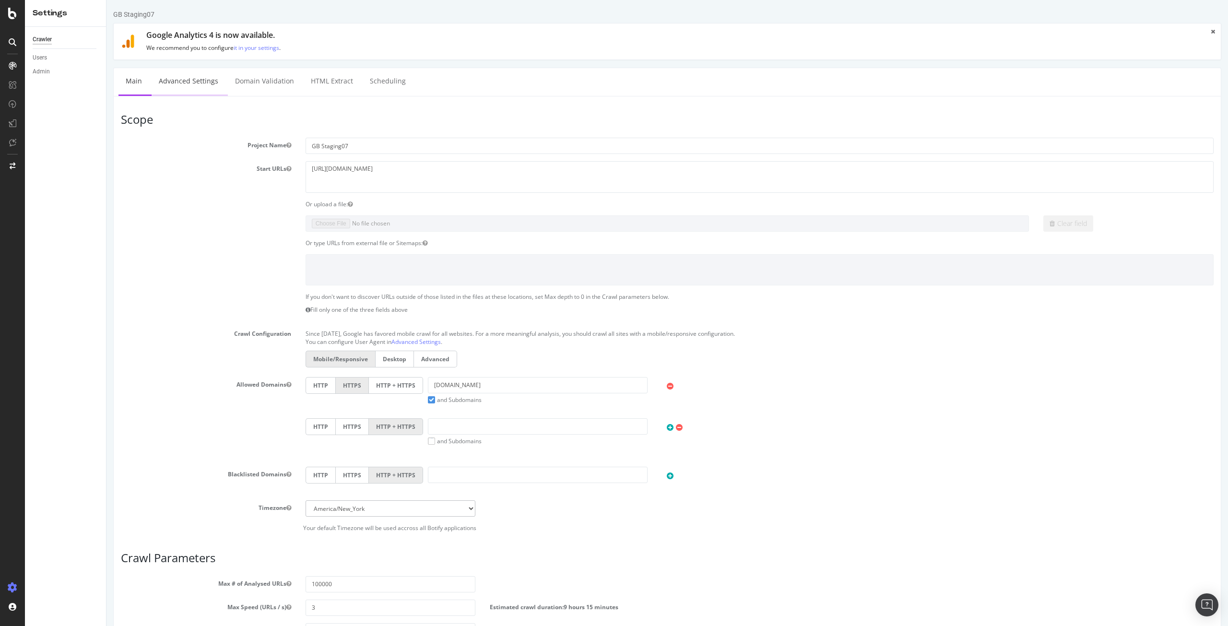
click at [184, 86] on link "Advanced Settings" at bounding box center [189, 81] width 74 height 26
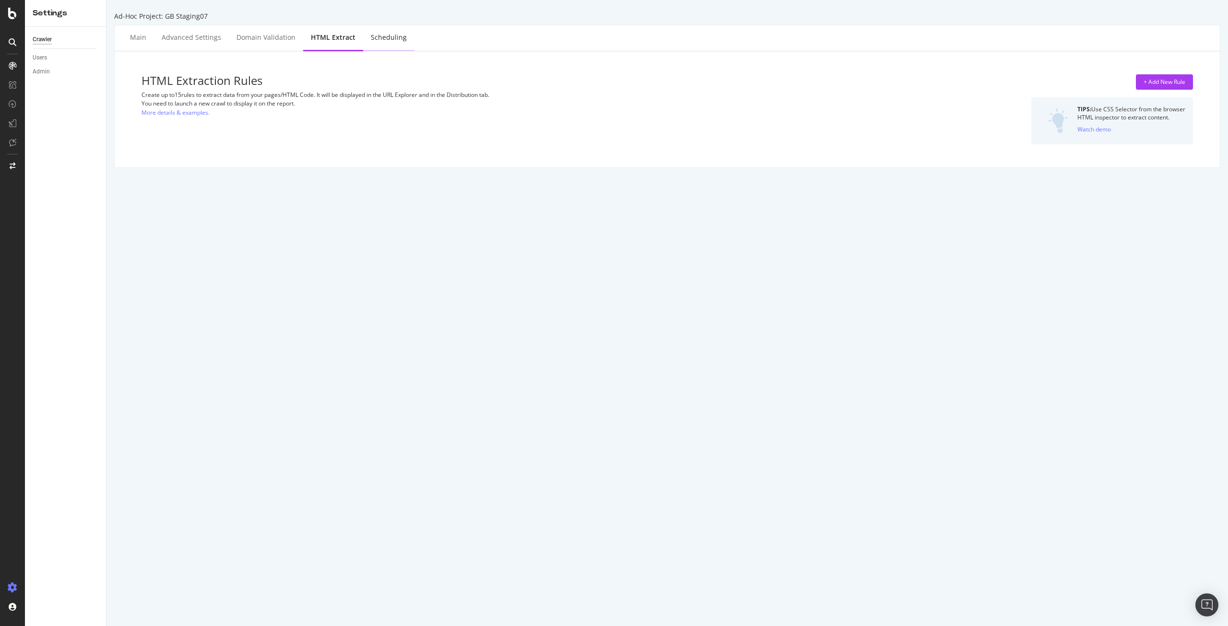
click at [389, 39] on div "Scheduling" at bounding box center [389, 38] width 36 height 10
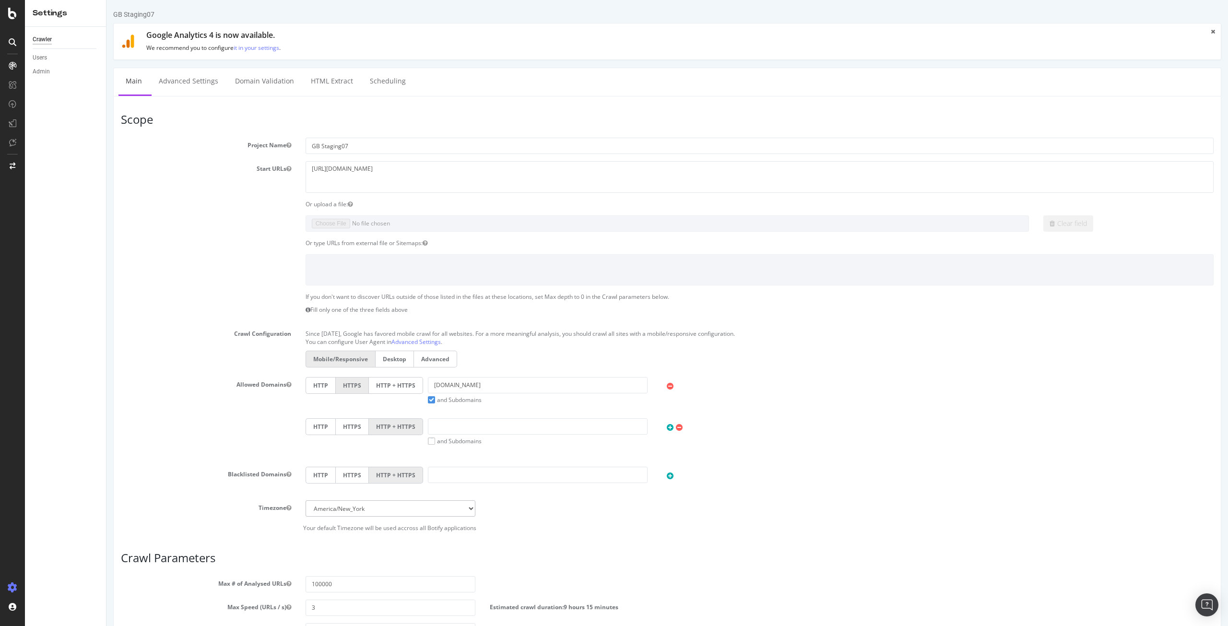
scroll to position [185, 0]
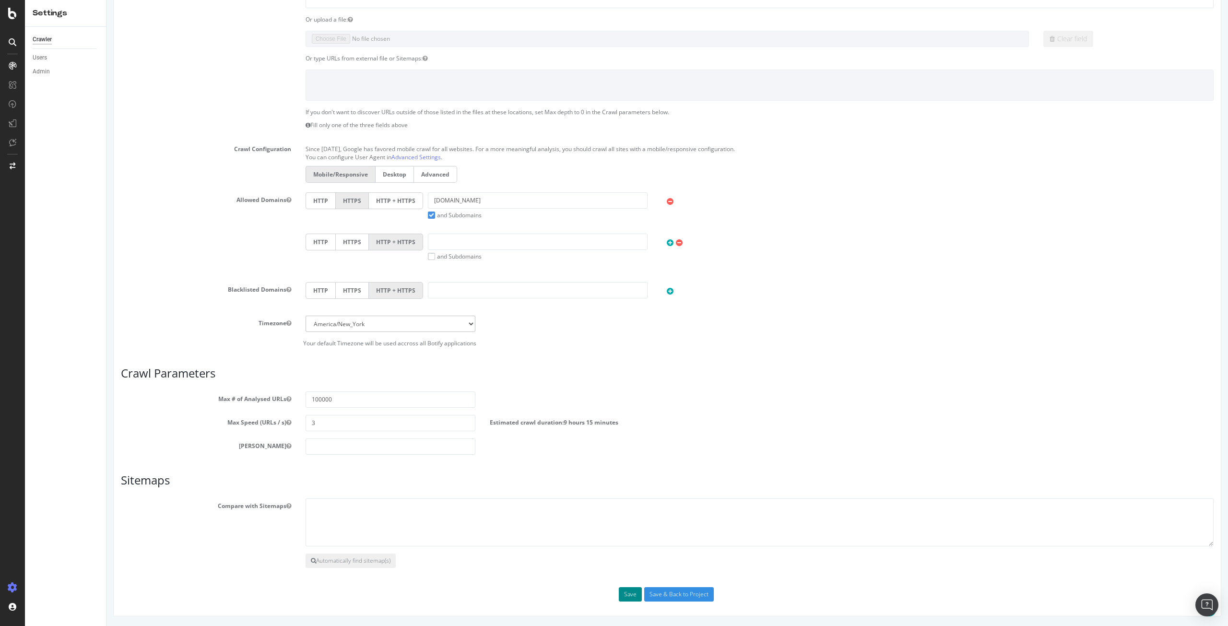
click at [629, 590] on button "Save" at bounding box center [630, 594] width 23 height 14
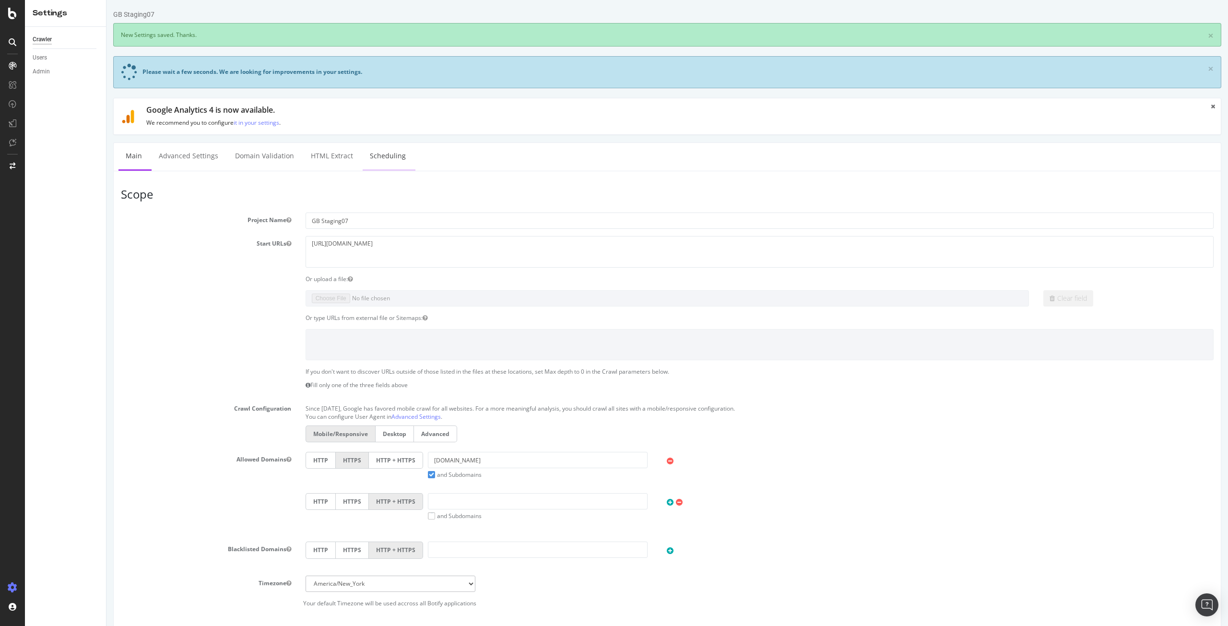
scroll to position [0, 0]
click at [438, 435] on label "Advanced" at bounding box center [435, 433] width 43 height 17
click at [106, 0] on input "Advanced" at bounding box center [106, 0] width 0 height 0
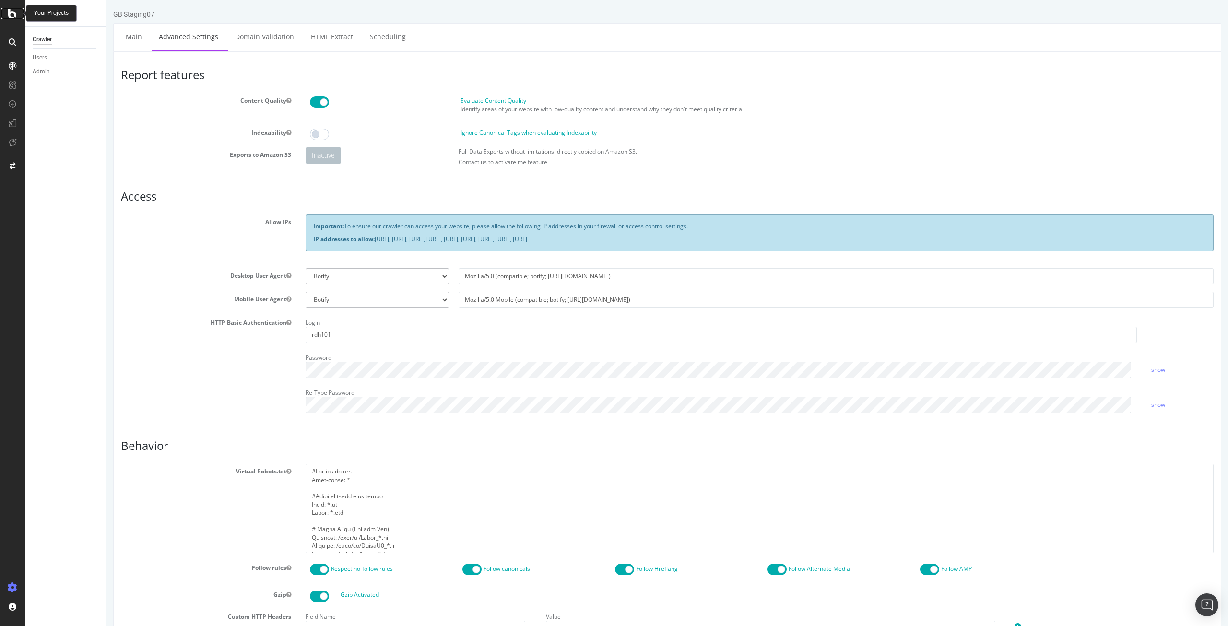
click at [8, 12] on icon at bounding box center [12, 14] width 9 height 12
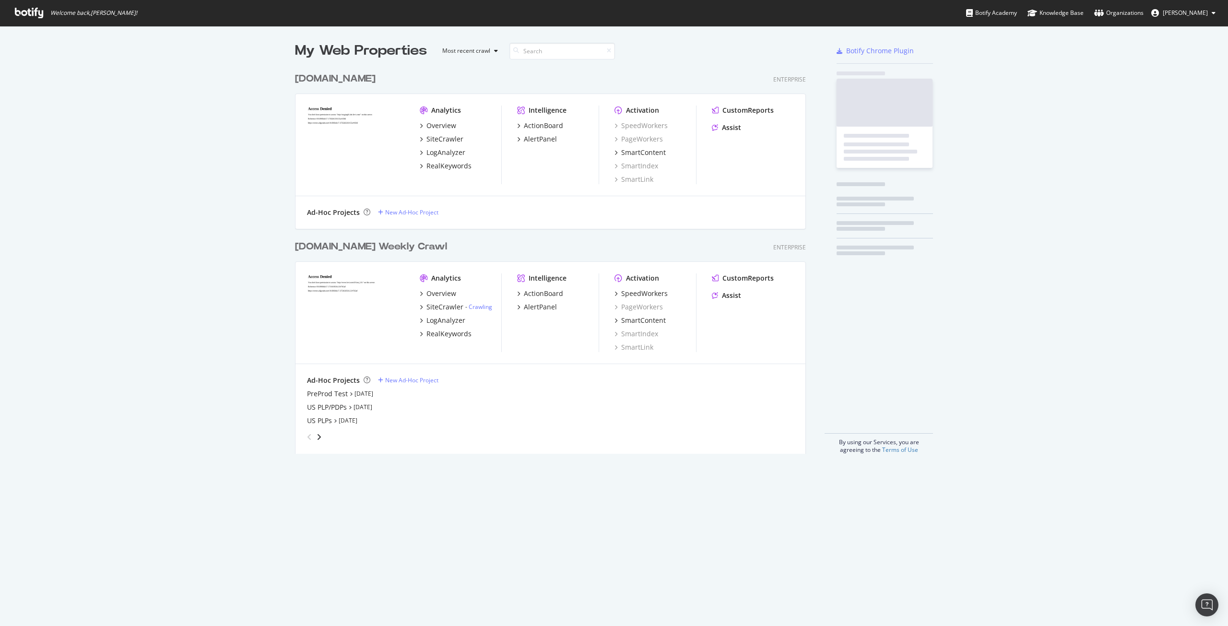
scroll to position [619, 1214]
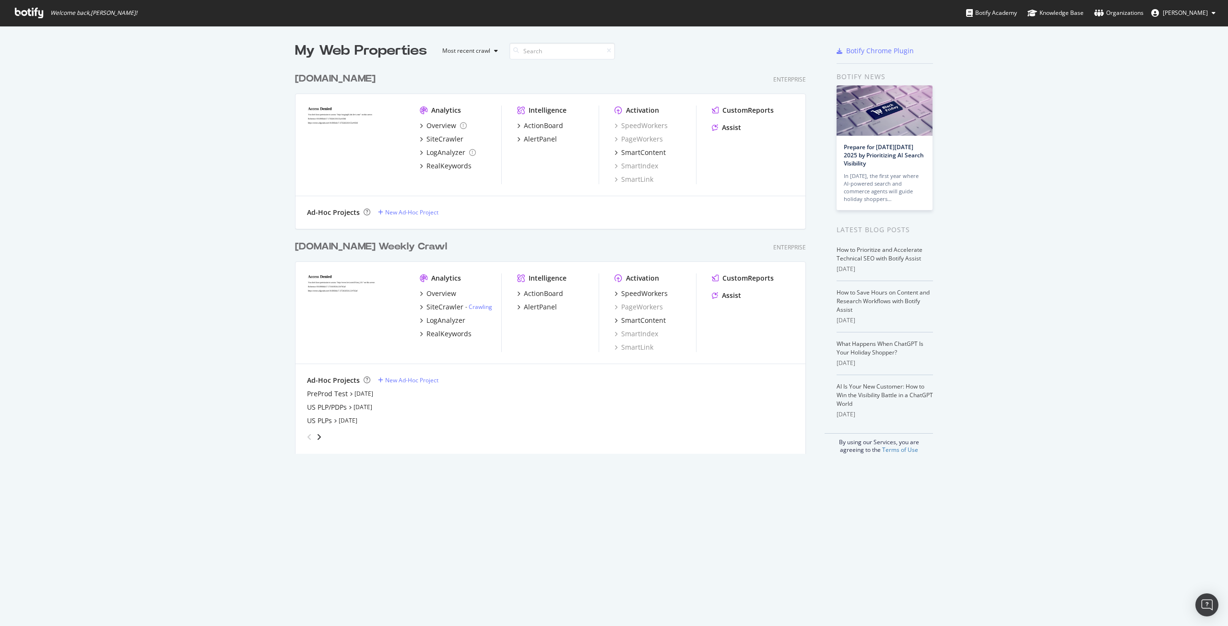
click at [320, 436] on div "grid" at bounding box center [548, 434] width 491 height 19
click at [317, 436] on icon "angle-right" at bounding box center [319, 437] width 5 height 8
click at [322, 424] on div "GB Staging07" at bounding box center [328, 421] width 43 height 10
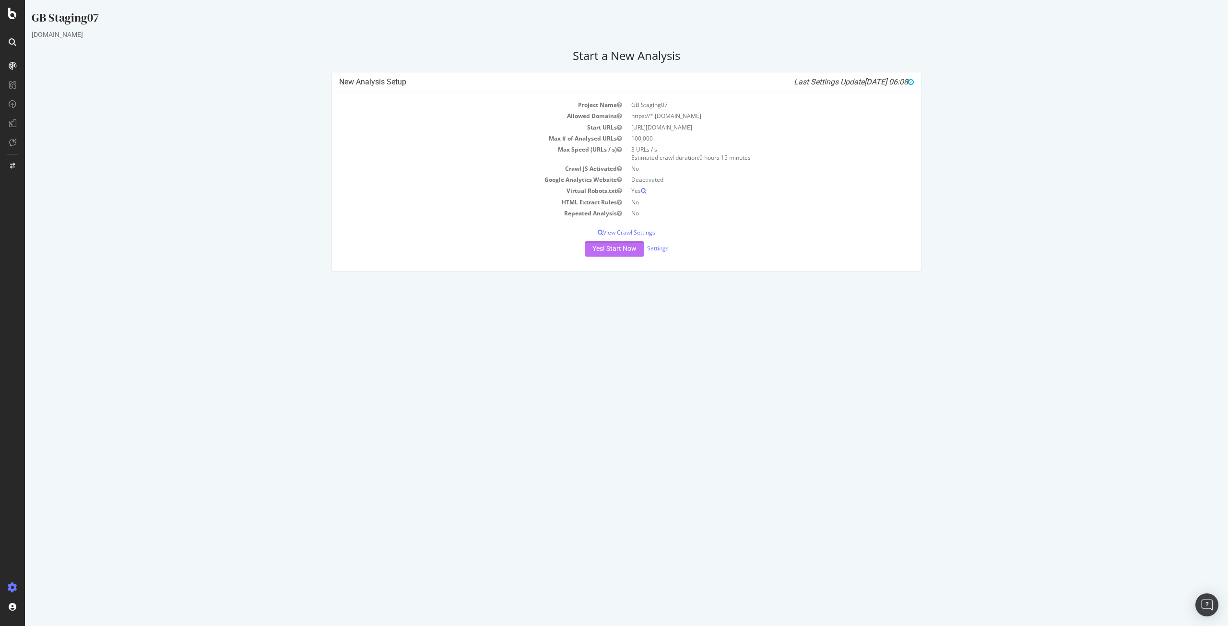
click at [624, 255] on button "Yes! Start Now" at bounding box center [614, 248] width 59 height 15
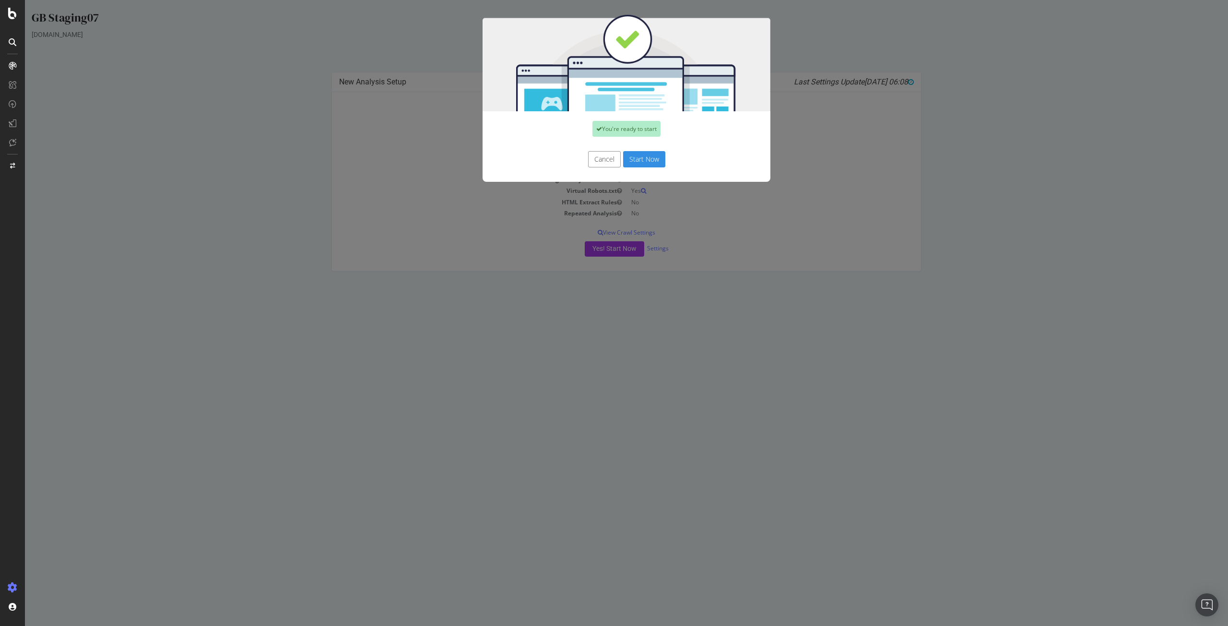
click at [650, 164] on button "Start Now" at bounding box center [644, 159] width 42 height 16
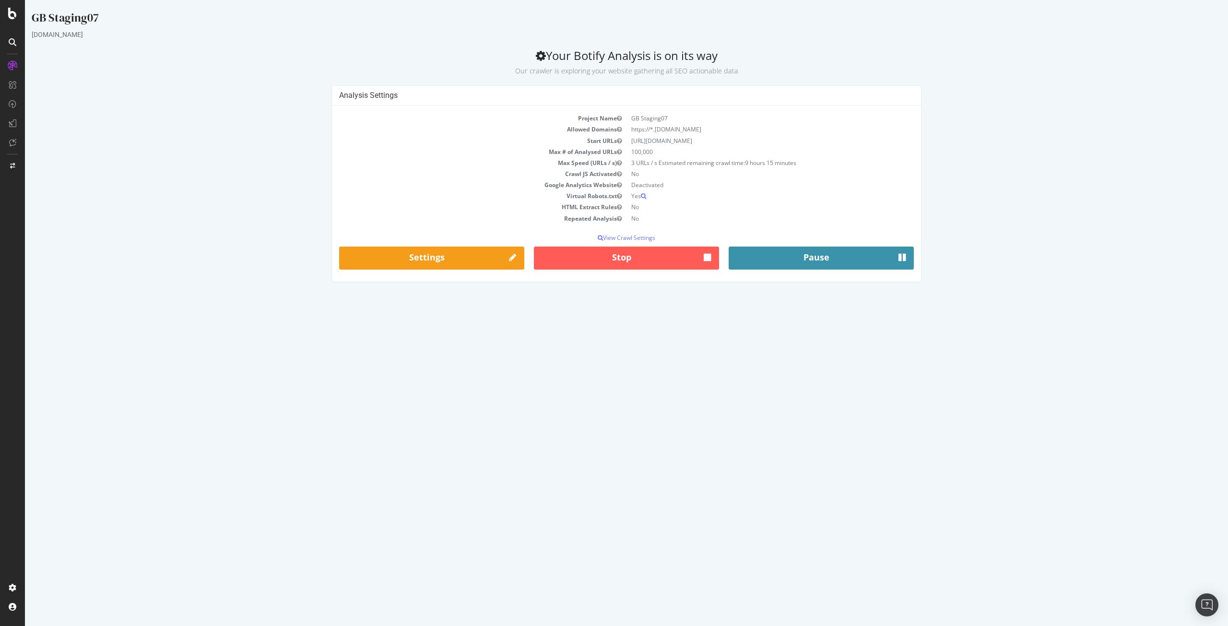
click at [788, 256] on button "Pause" at bounding box center [821, 258] width 185 height 23
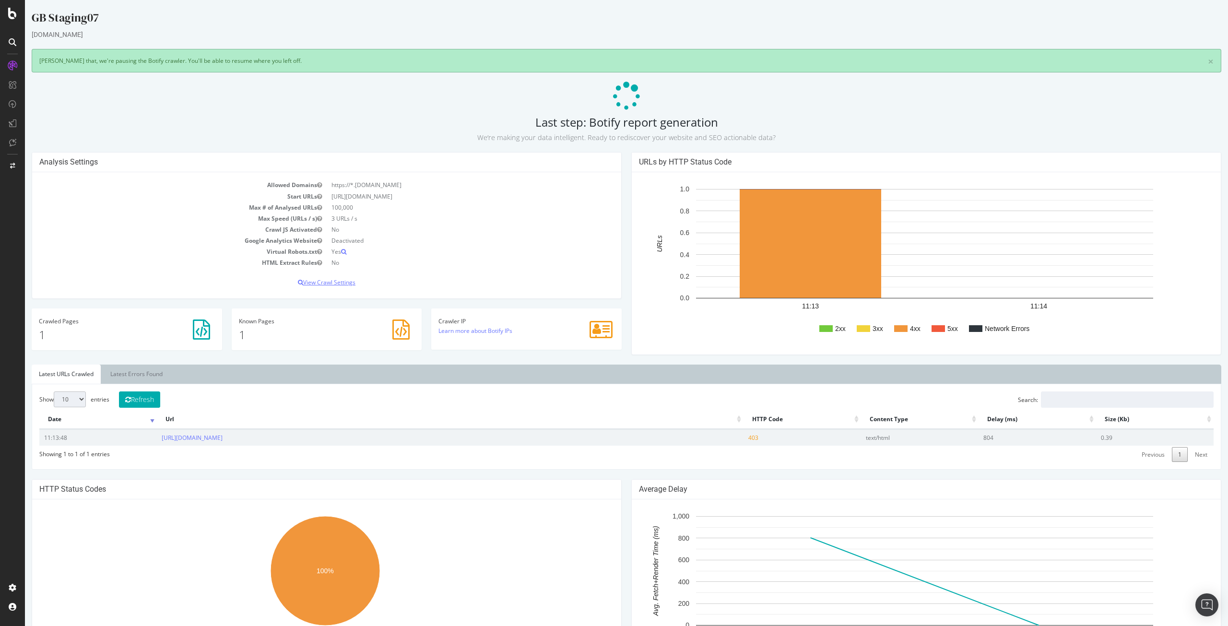
click at [338, 282] on p "View Crawl Settings" at bounding box center [326, 282] width 575 height 8
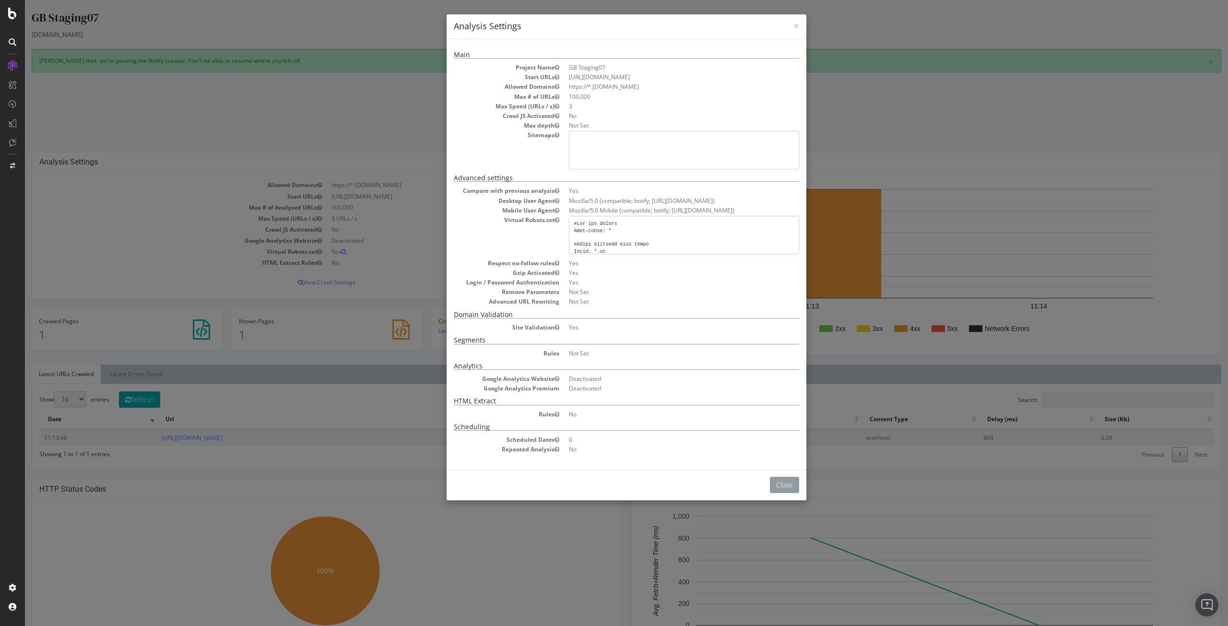
click at [786, 482] on button "Close" at bounding box center [784, 485] width 29 height 16
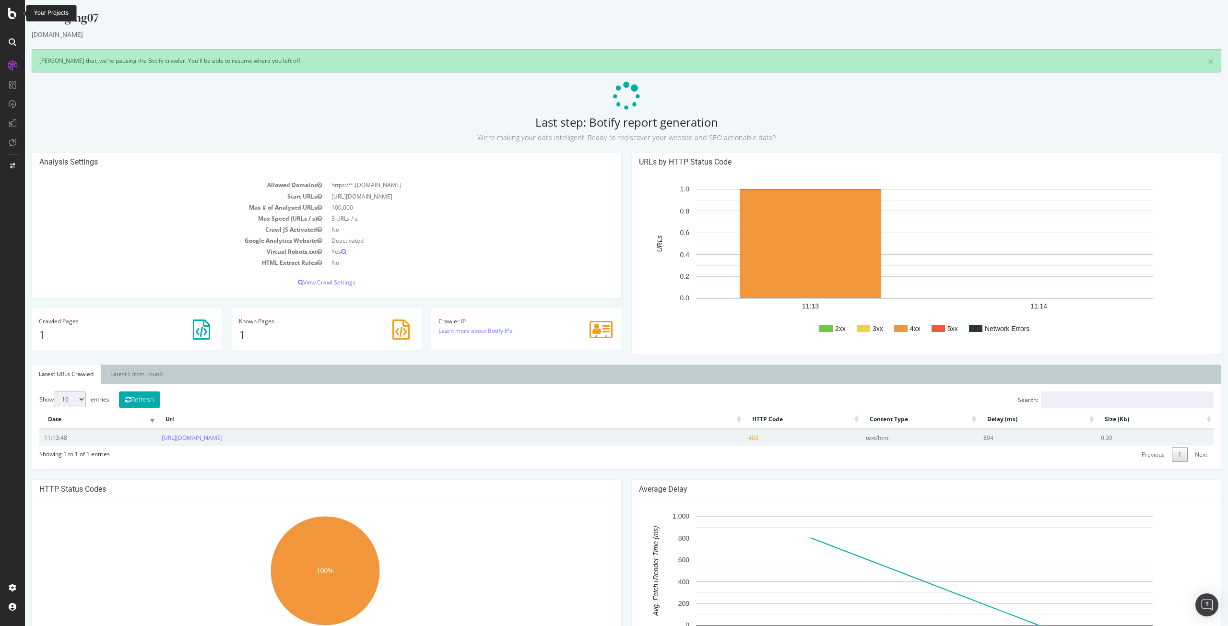
click at [18, 17] on div at bounding box center [12, 14] width 23 height 12
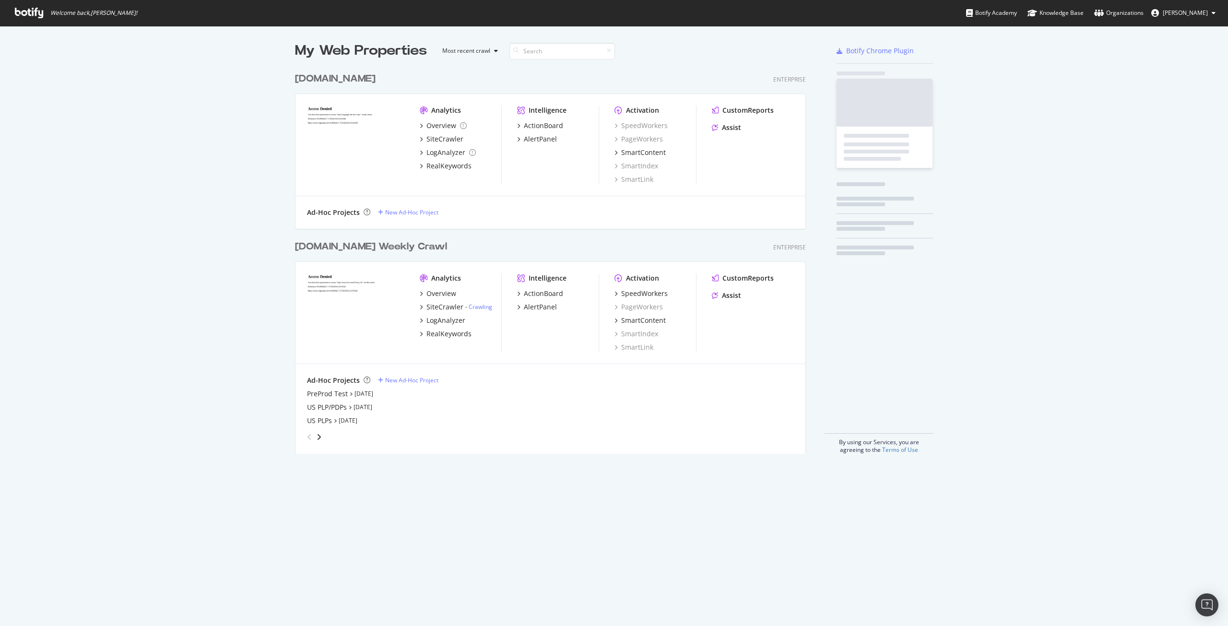
scroll to position [619, 1214]
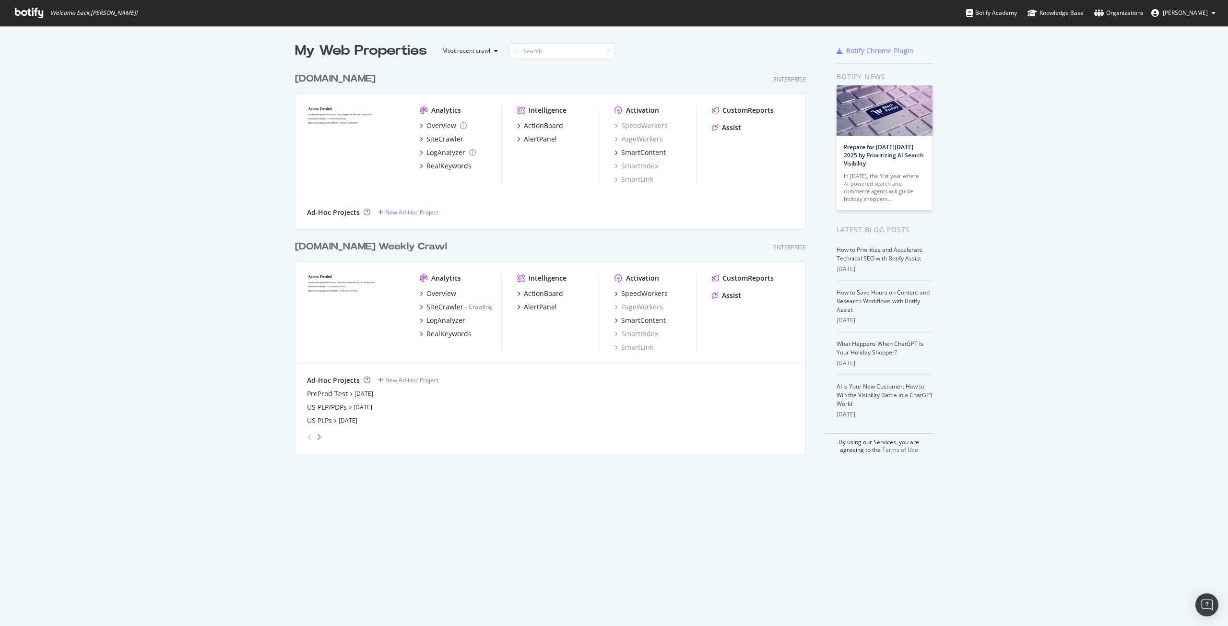
click at [317, 436] on icon "angle-right" at bounding box center [319, 437] width 5 height 8
click at [332, 422] on div "GB Staging07" at bounding box center [328, 421] width 43 height 10
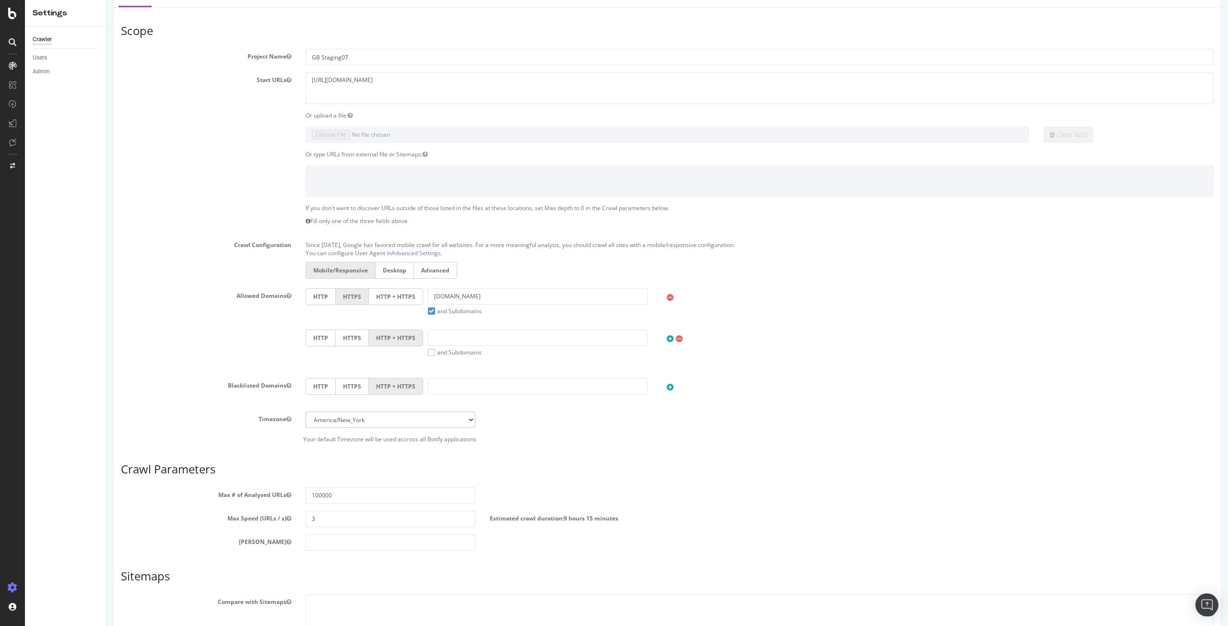
scroll to position [135, 0]
click at [333, 498] on input "100000" at bounding box center [391, 497] width 170 height 16
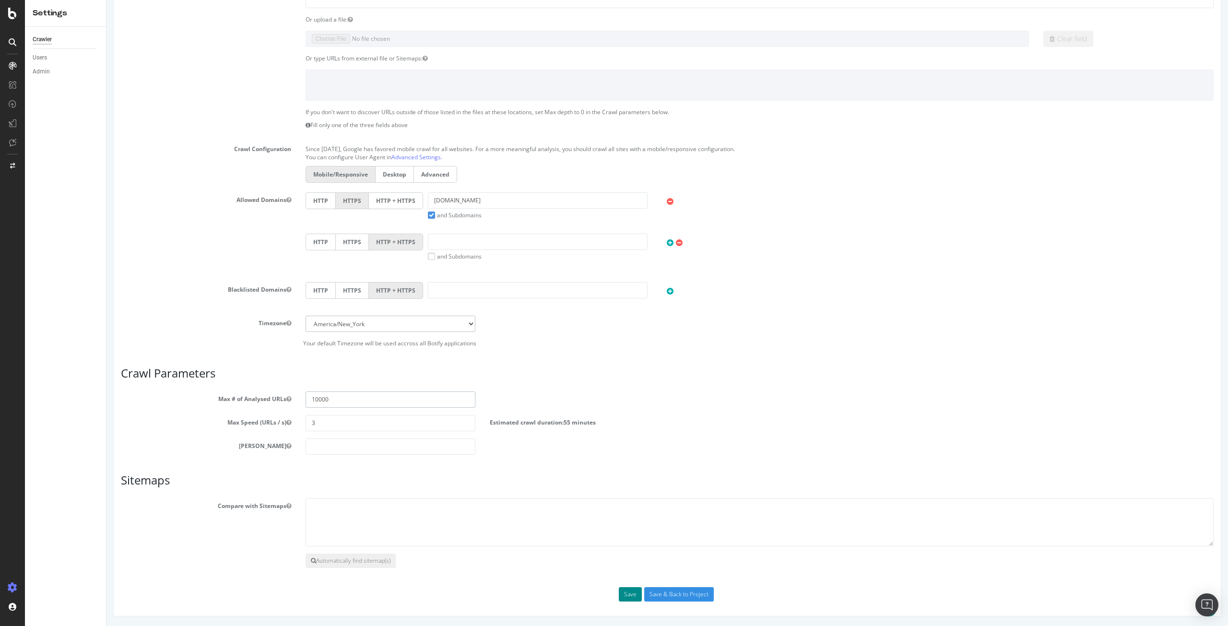
type input "10000"
click at [632, 596] on button "Save" at bounding box center [630, 594] width 23 height 14
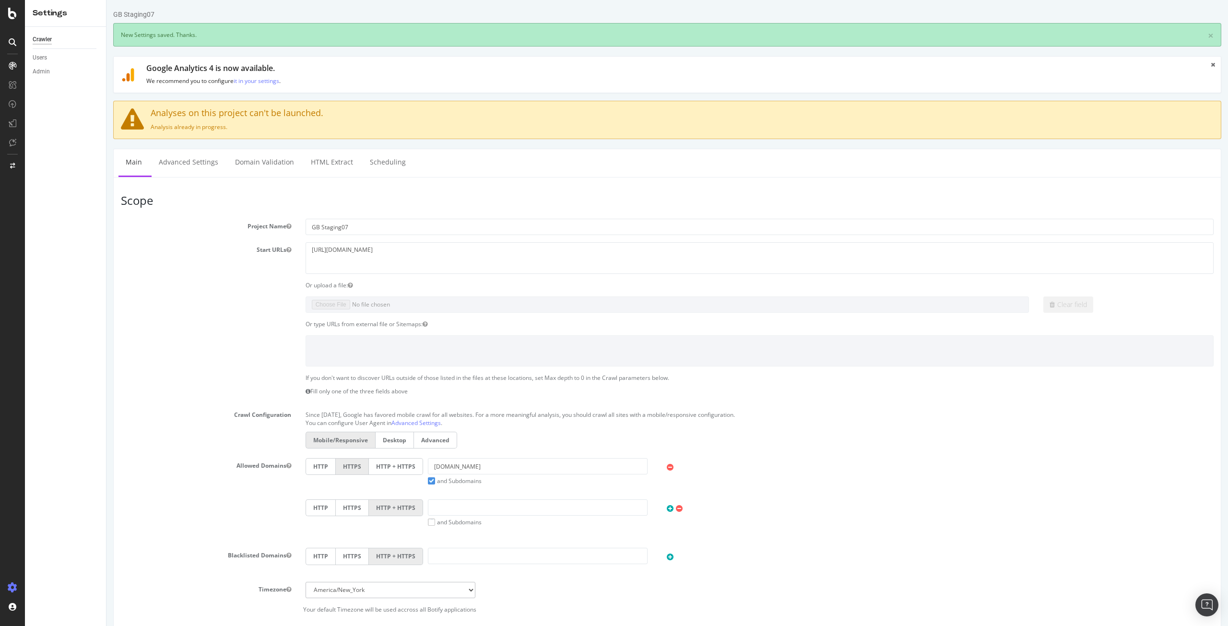
scroll to position [0, 0]
click at [15, 13] on icon at bounding box center [12, 14] width 9 height 12
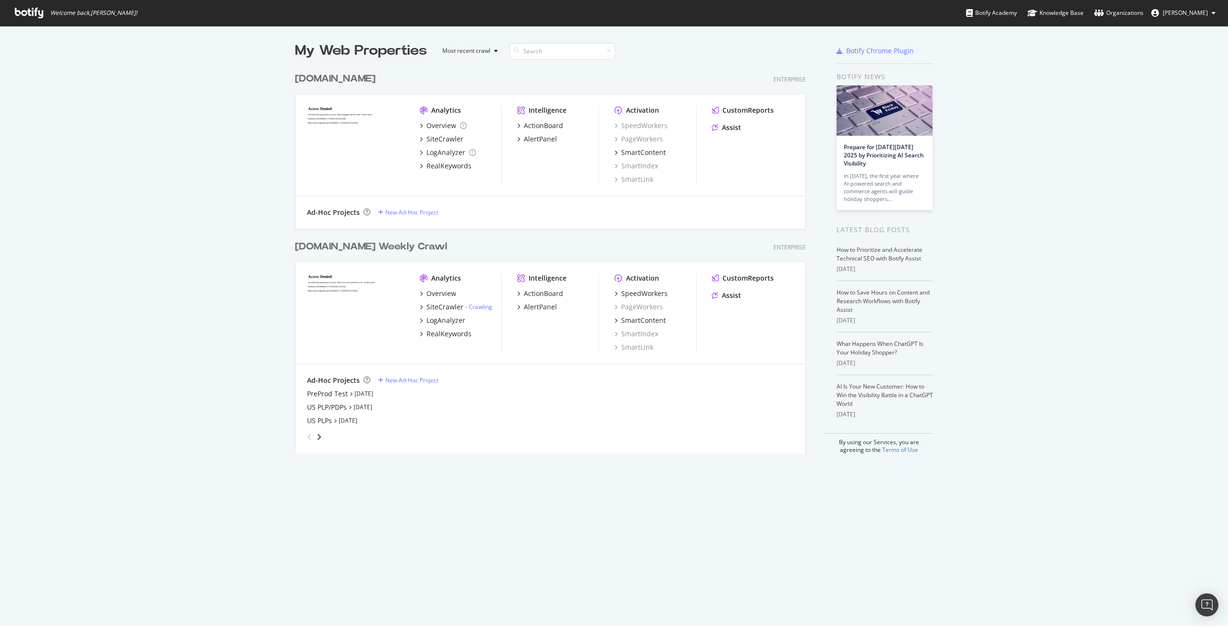
scroll to position [619, 1214]
click at [317, 438] on icon "angle-right" at bounding box center [319, 437] width 5 height 8
click at [323, 424] on div "GB Staging07" at bounding box center [328, 421] width 43 height 10
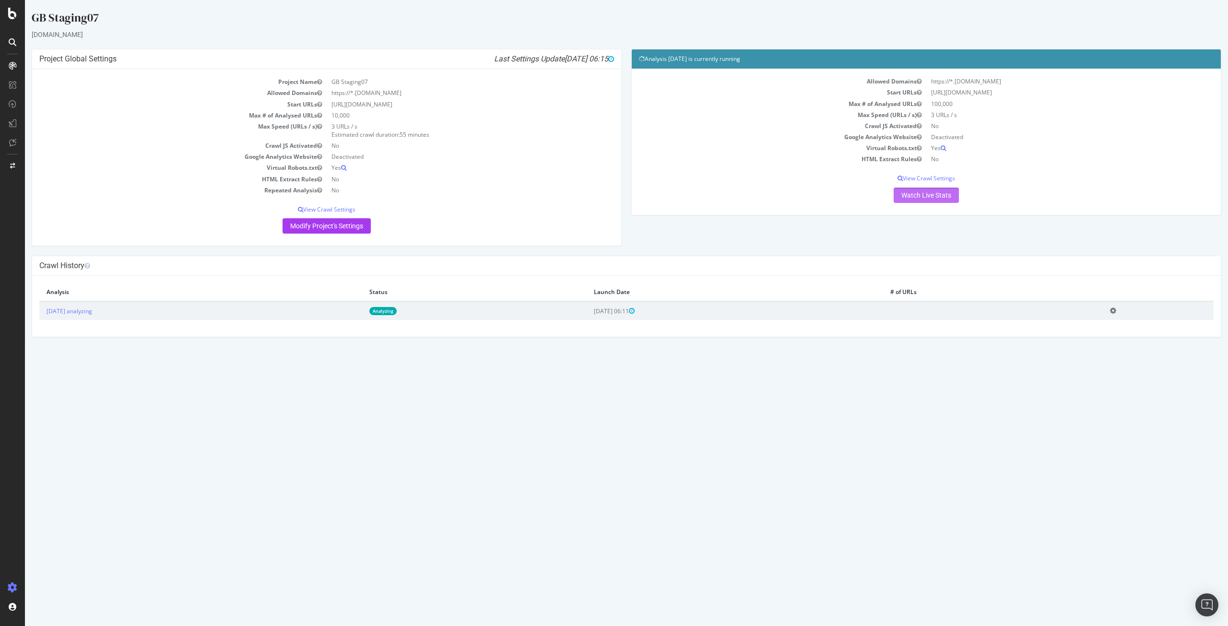
click at [947, 194] on link "Watch Live Stats" at bounding box center [926, 195] width 65 height 15
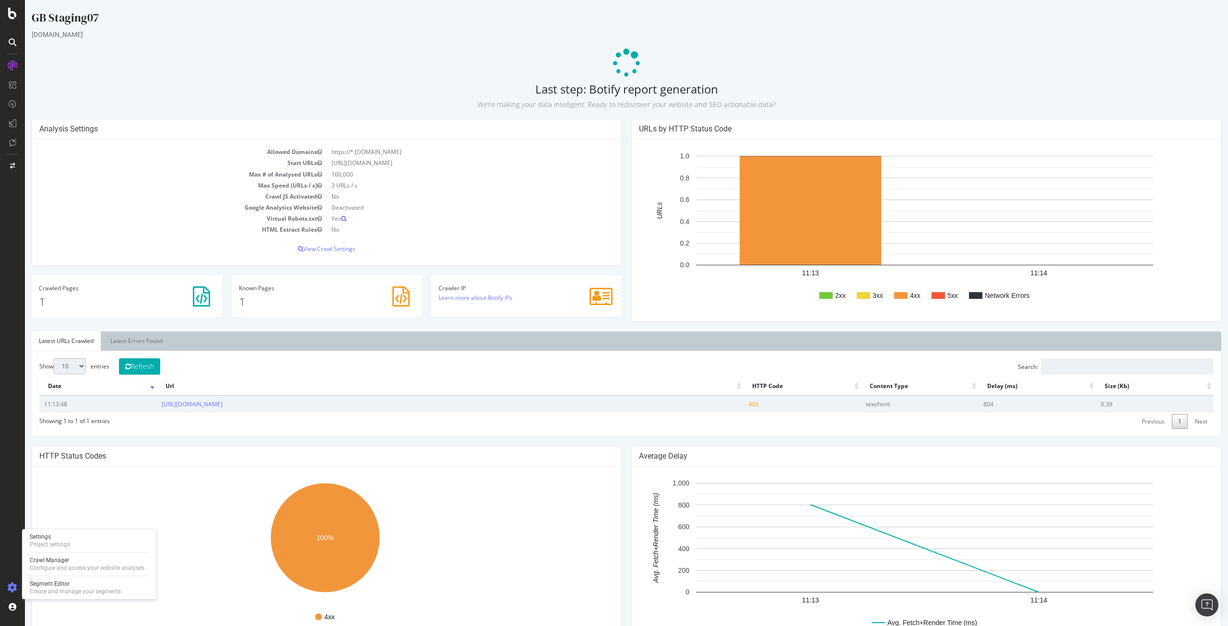
click at [10, 584] on icon at bounding box center [13, 588] width 10 height 10
click at [11, 608] on icon at bounding box center [13, 607] width 10 height 10
click at [13, 590] on icon at bounding box center [13, 588] width 10 height 10
click at [16, 15] on icon at bounding box center [12, 14] width 9 height 12
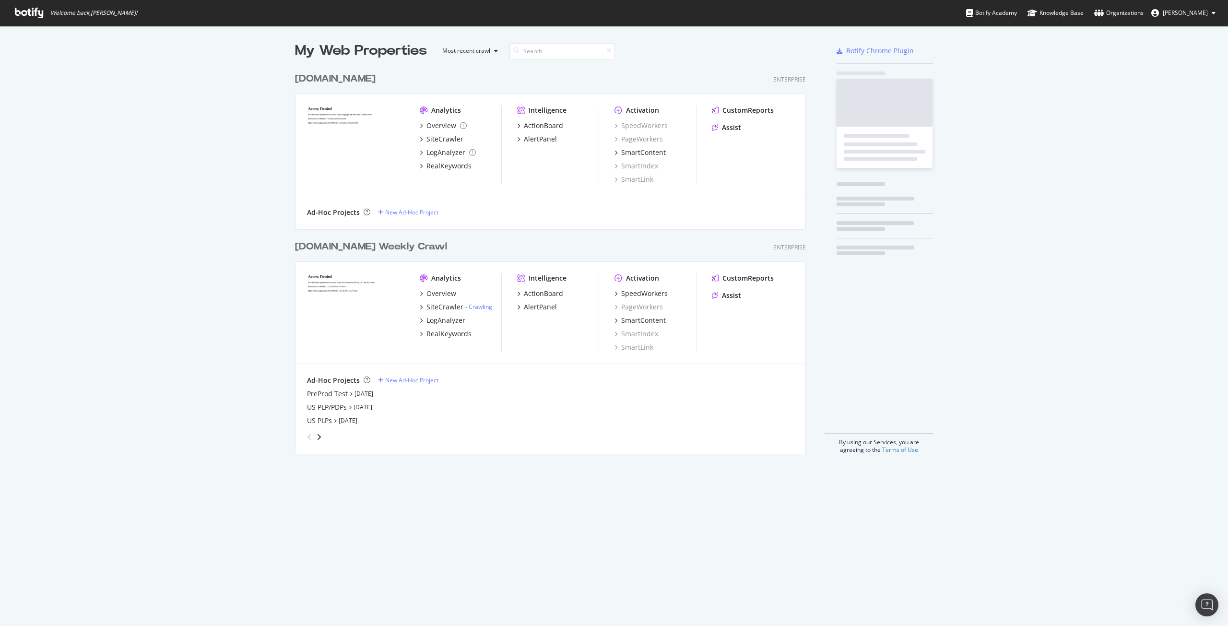
scroll to position [619, 1214]
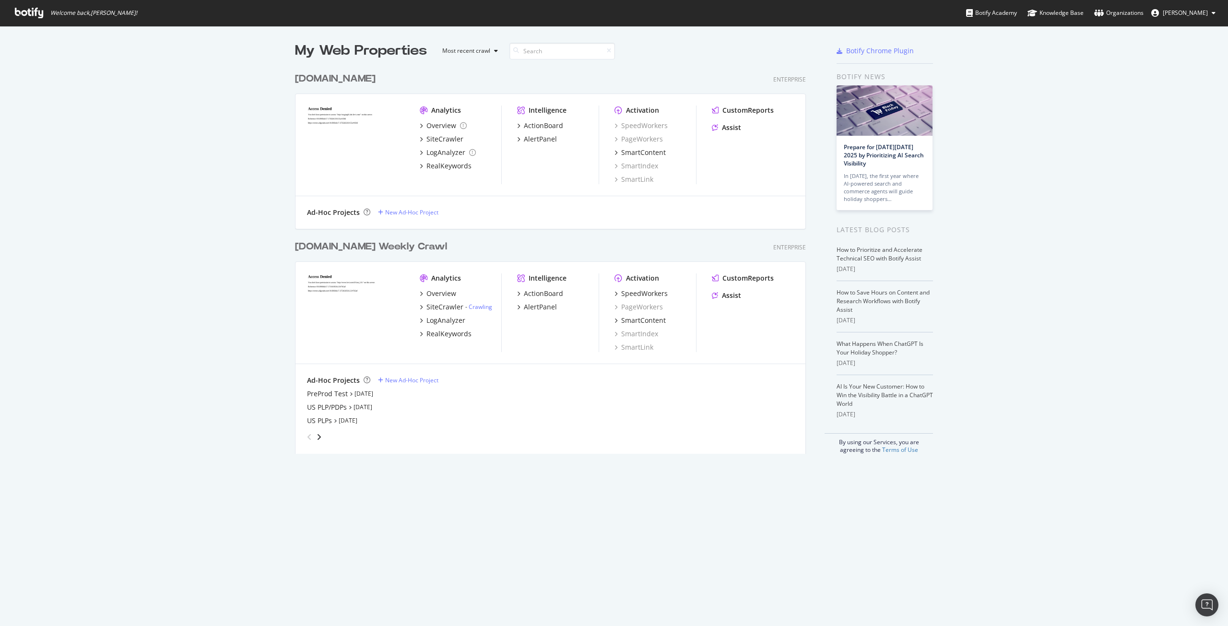
click at [318, 438] on div "angle-right" at bounding box center [319, 437] width 7 height 10
click at [328, 425] on div "GB Staging07" at bounding box center [328, 421] width 43 height 10
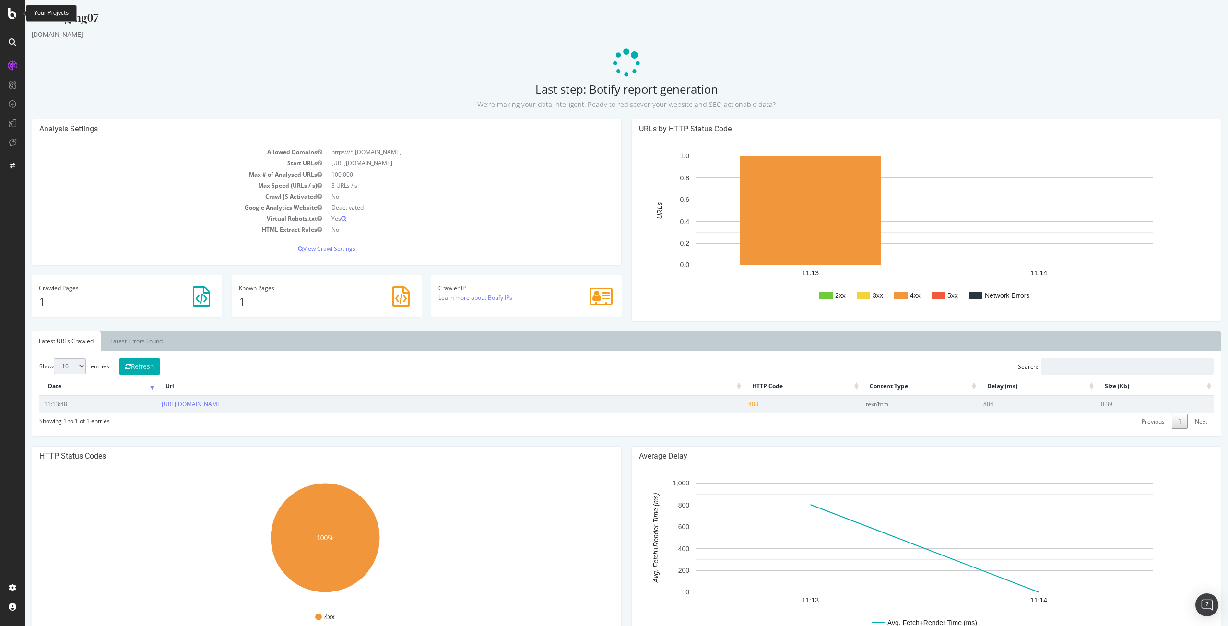
click at [8, 16] on icon at bounding box center [12, 14] width 9 height 12
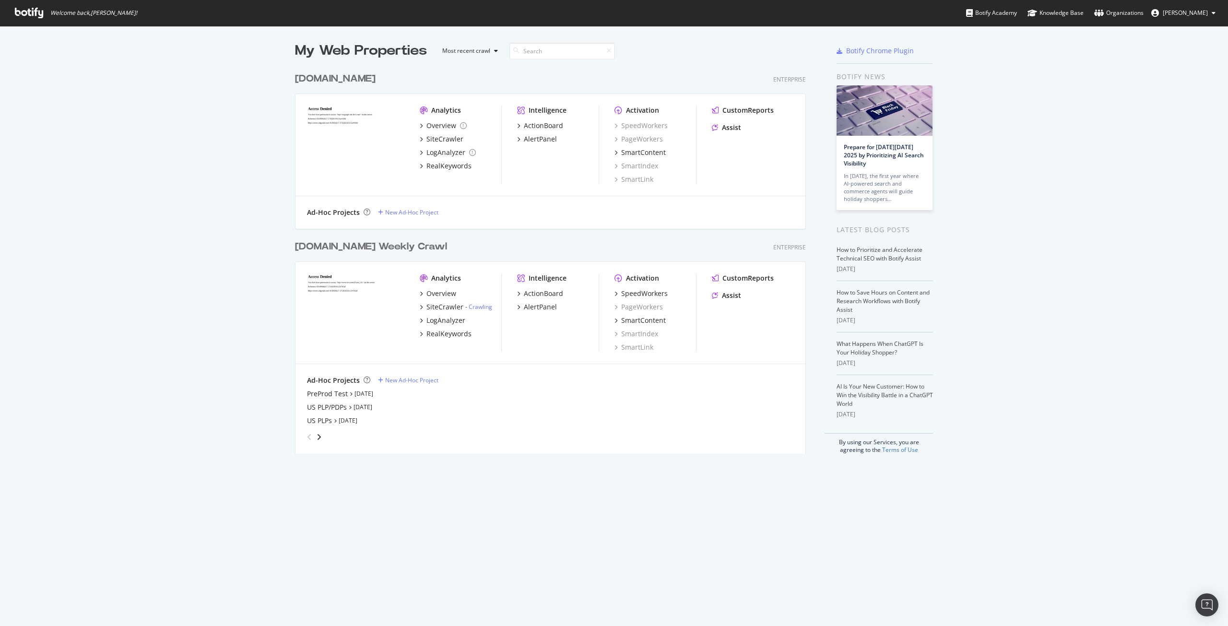
scroll to position [619, 1214]
click at [317, 438] on icon "angle-right" at bounding box center [319, 437] width 5 height 8
click at [324, 424] on div "GB Staging07" at bounding box center [328, 421] width 43 height 10
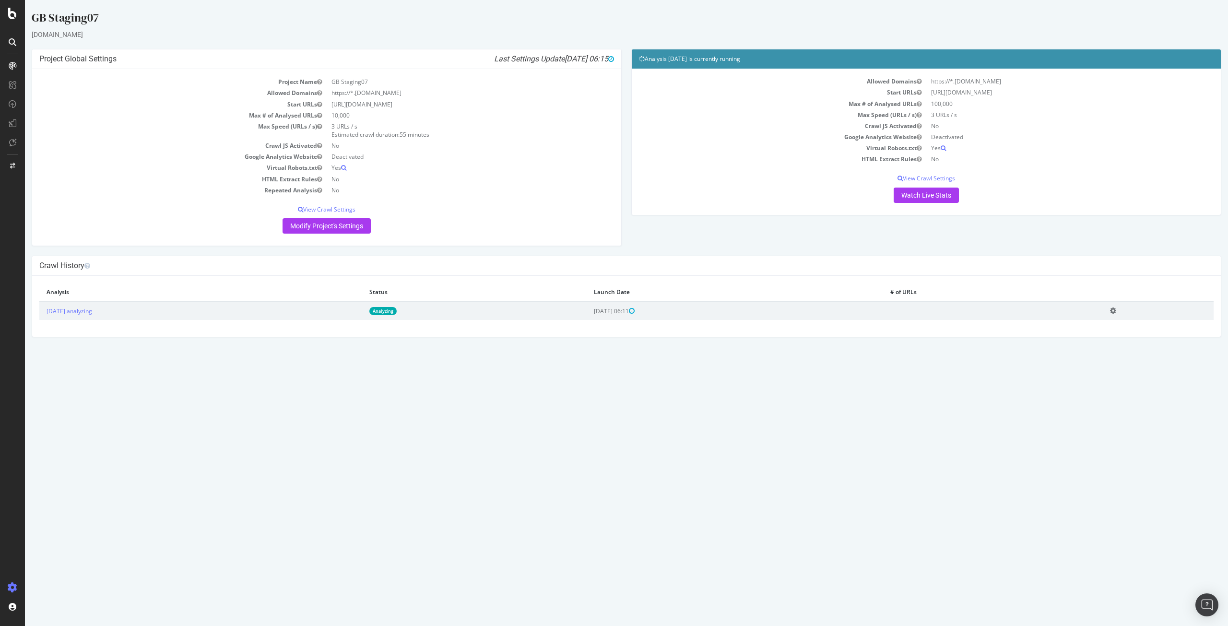
click at [1116, 312] on icon at bounding box center [1113, 310] width 6 height 7
click at [1058, 347] on html "GB Staging07 [DOMAIN_NAME] × × Project Global Settings Last Settings Update [DA…" at bounding box center [626, 173] width 1203 height 347
